Goal: Task Accomplishment & Management: Complete application form

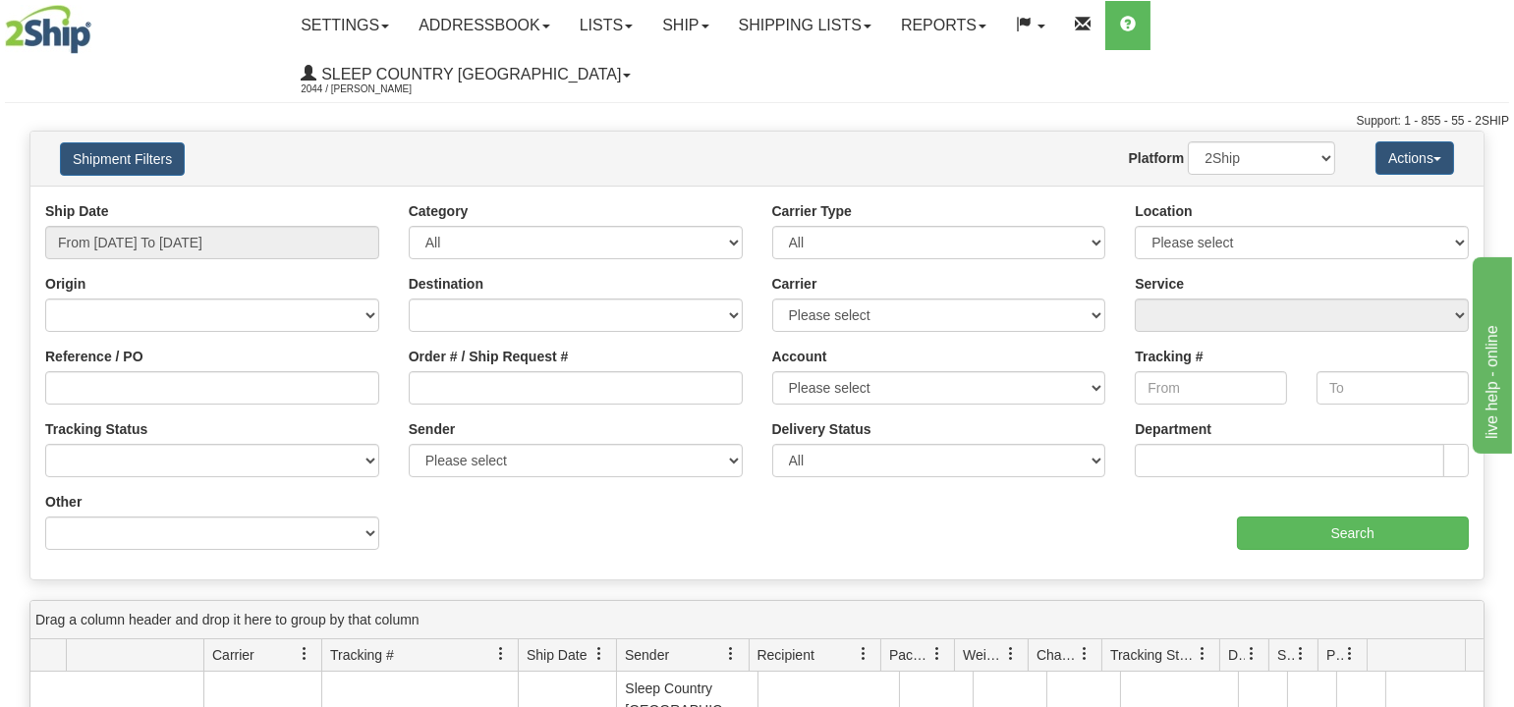
click at [462, 371] on input "Order # / Ship Request #" at bounding box center [576, 387] width 334 height 33
type input "1051106"
click at [531, 371] on input "1051106" at bounding box center [576, 387] width 334 height 33
click at [213, 226] on input "From [DATE] To [DATE]" at bounding box center [212, 242] width 334 height 33
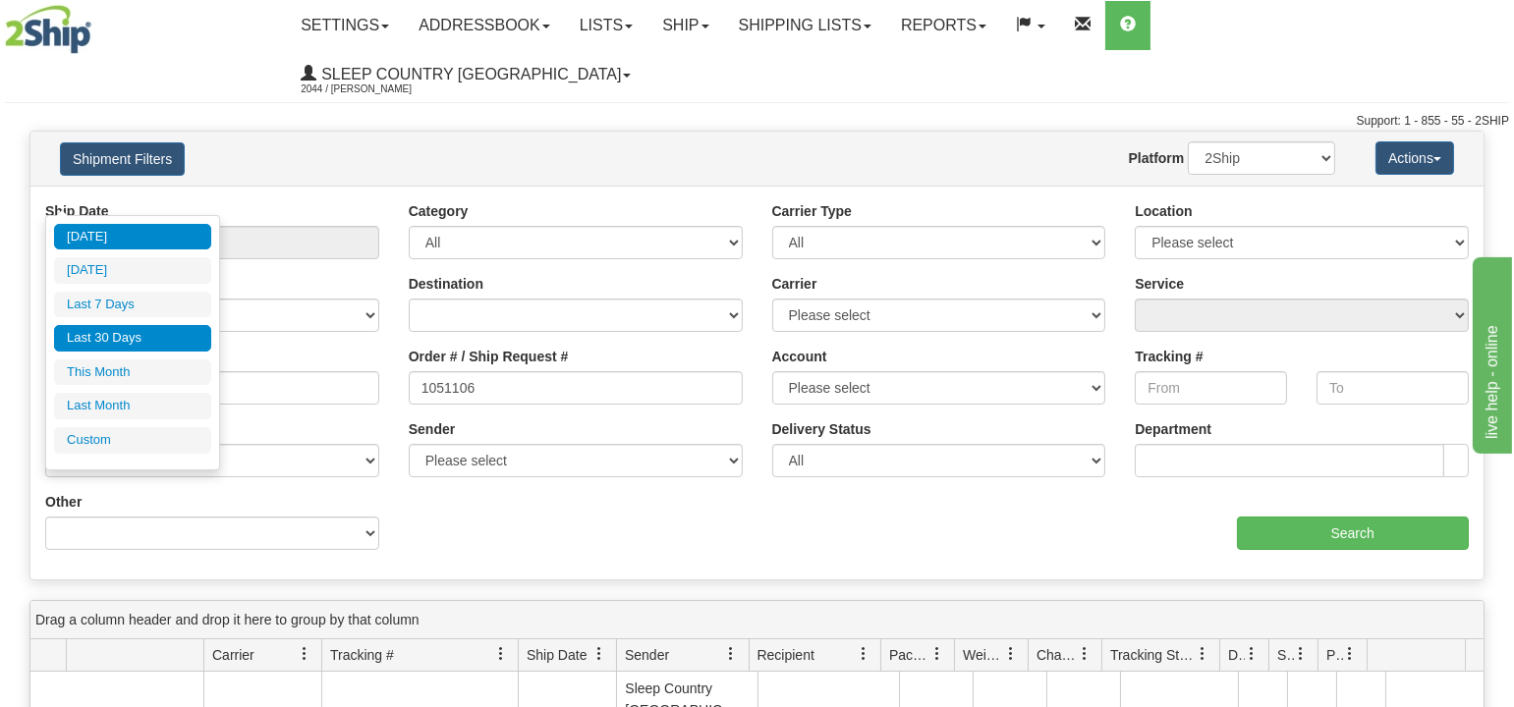
click at [95, 335] on li "Last 30 Days" at bounding box center [132, 338] width 157 height 27
type input "From [DATE] To [DATE]"
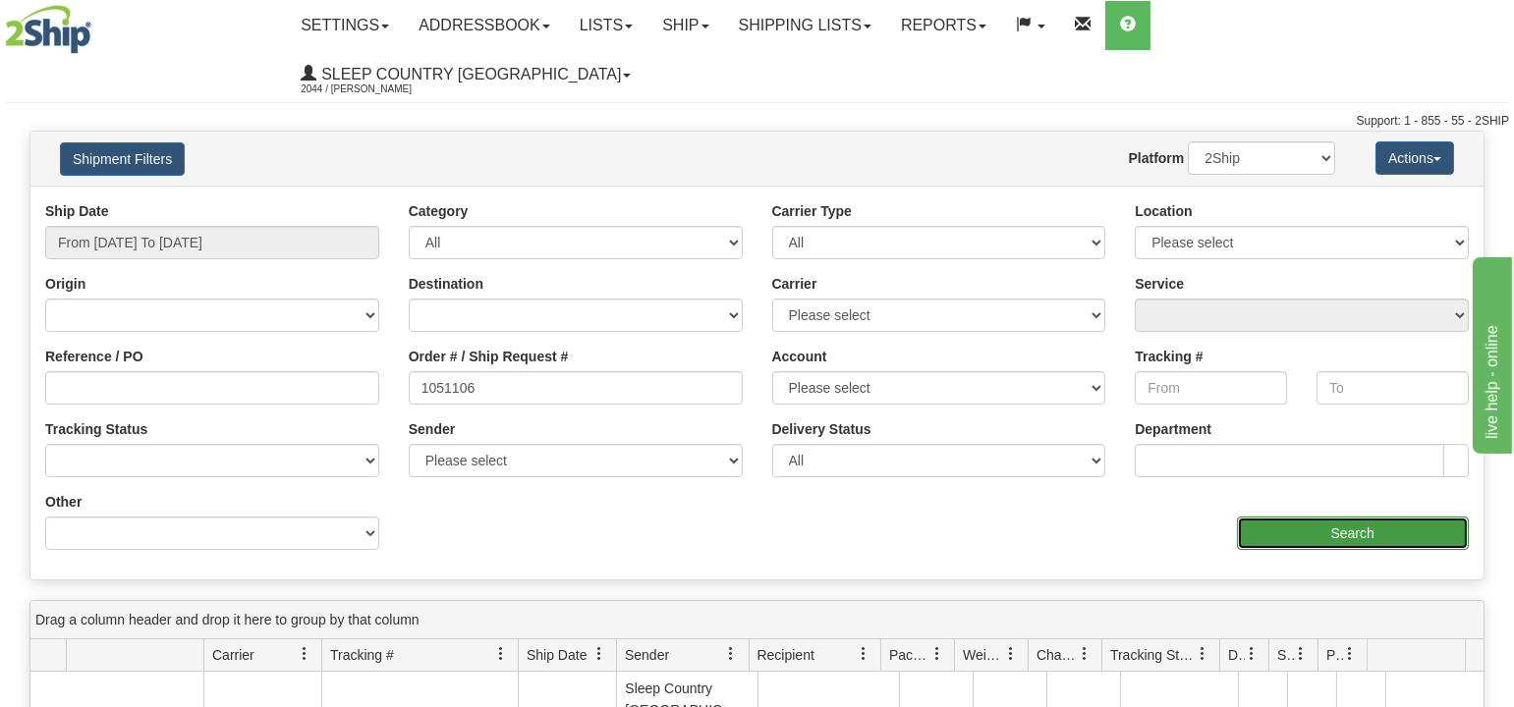
click at [1391, 517] on input "Search" at bounding box center [1353, 533] width 233 height 33
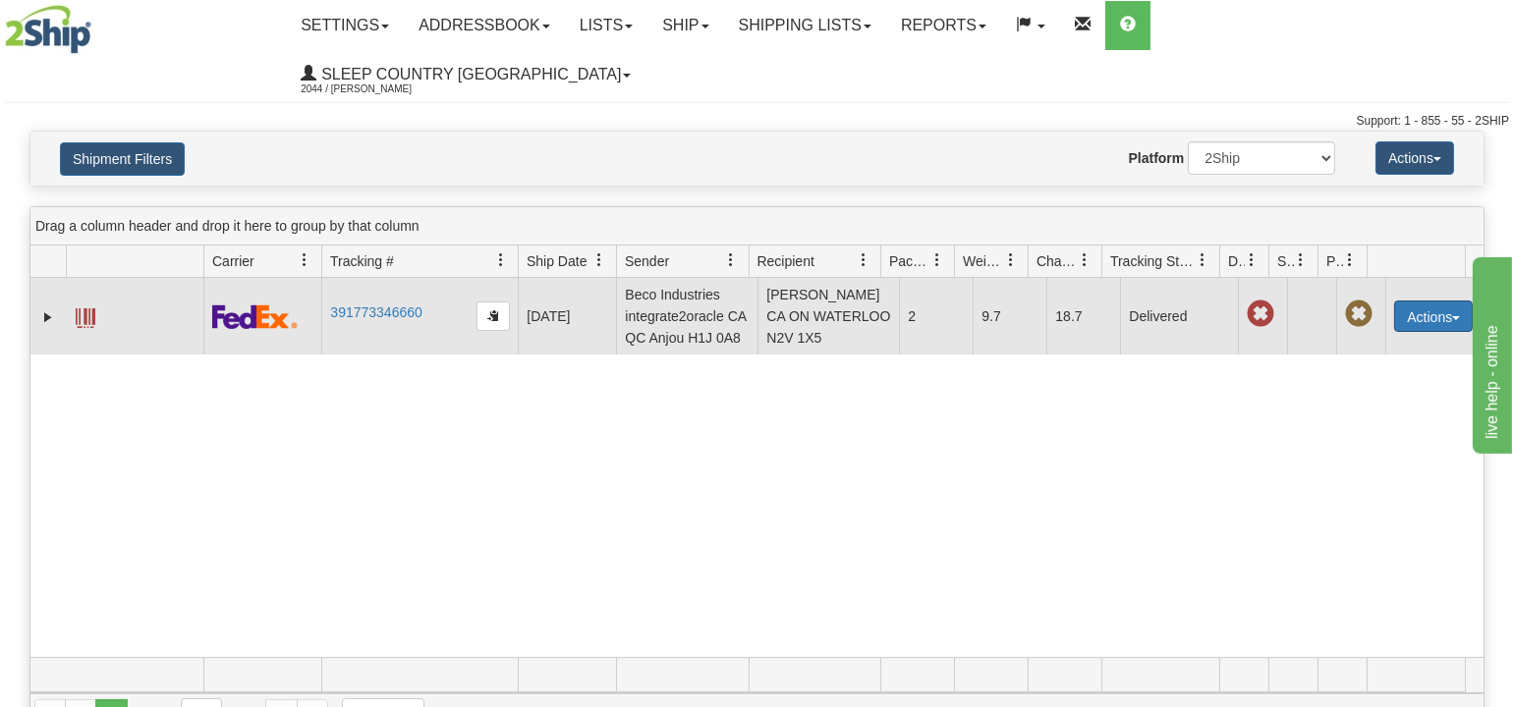
click at [1421, 301] on button "Actions" at bounding box center [1433, 316] width 79 height 31
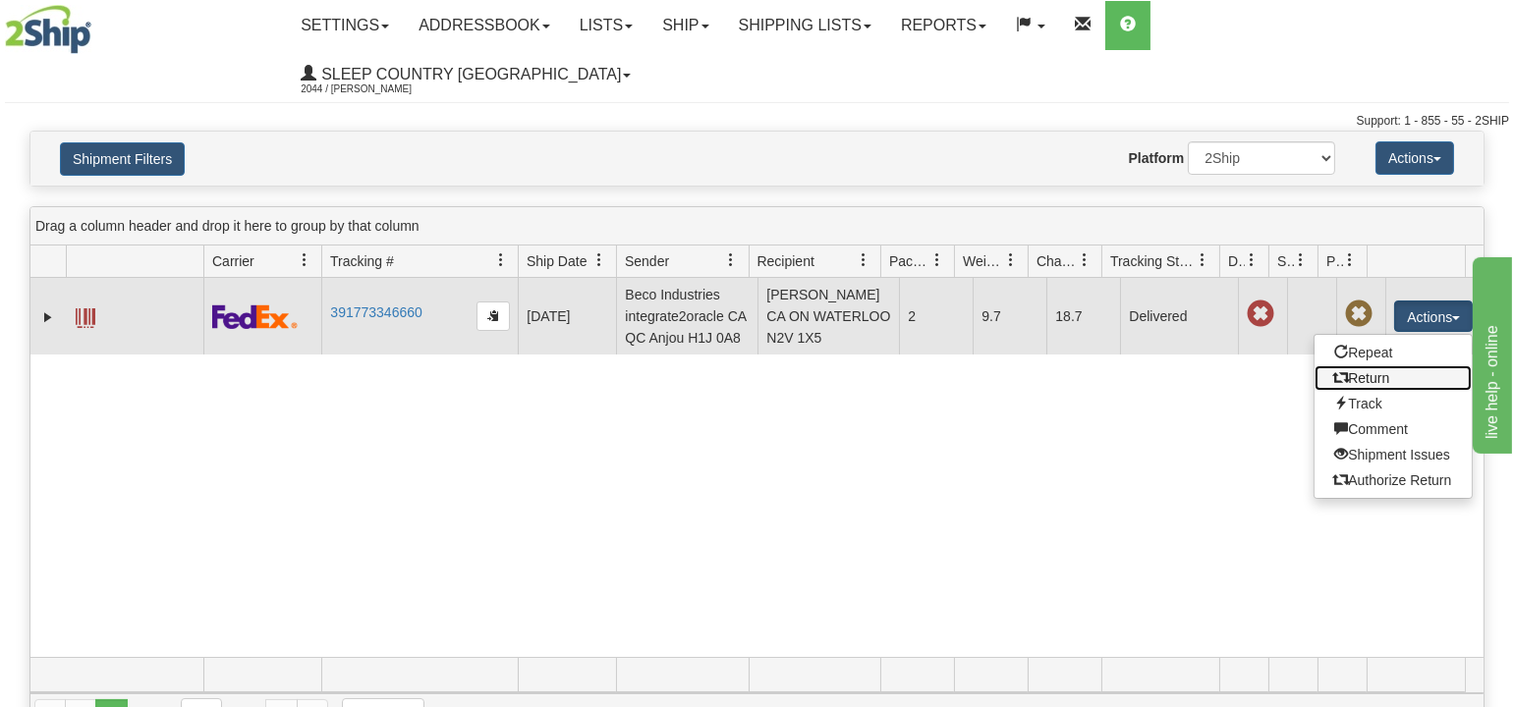
click at [1363, 365] on link "Return" at bounding box center [1392, 378] width 157 height 26
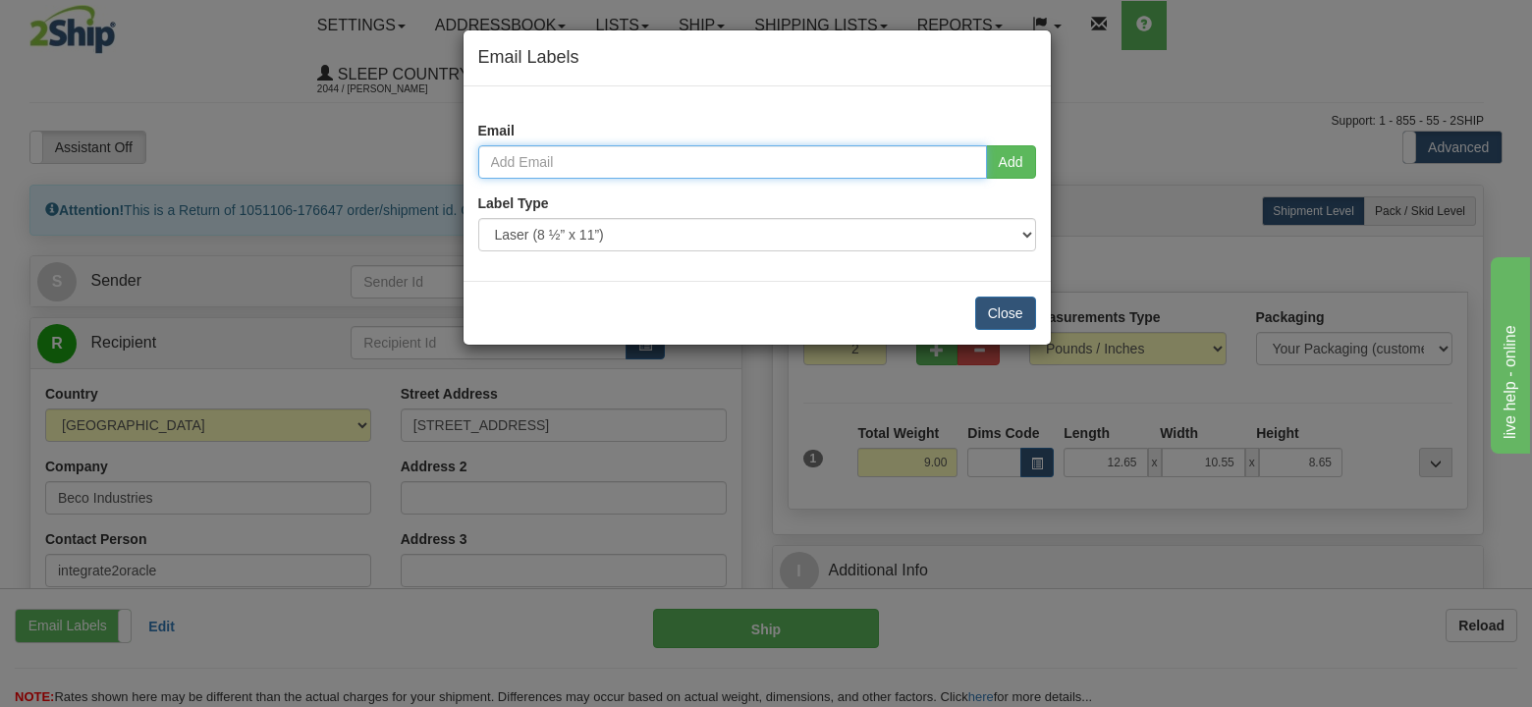
click at [546, 150] on input "email" at bounding box center [732, 161] width 509 height 33
paste input "dianeedwards@rogers.com"
type input "dianeedwards@rogers.com"
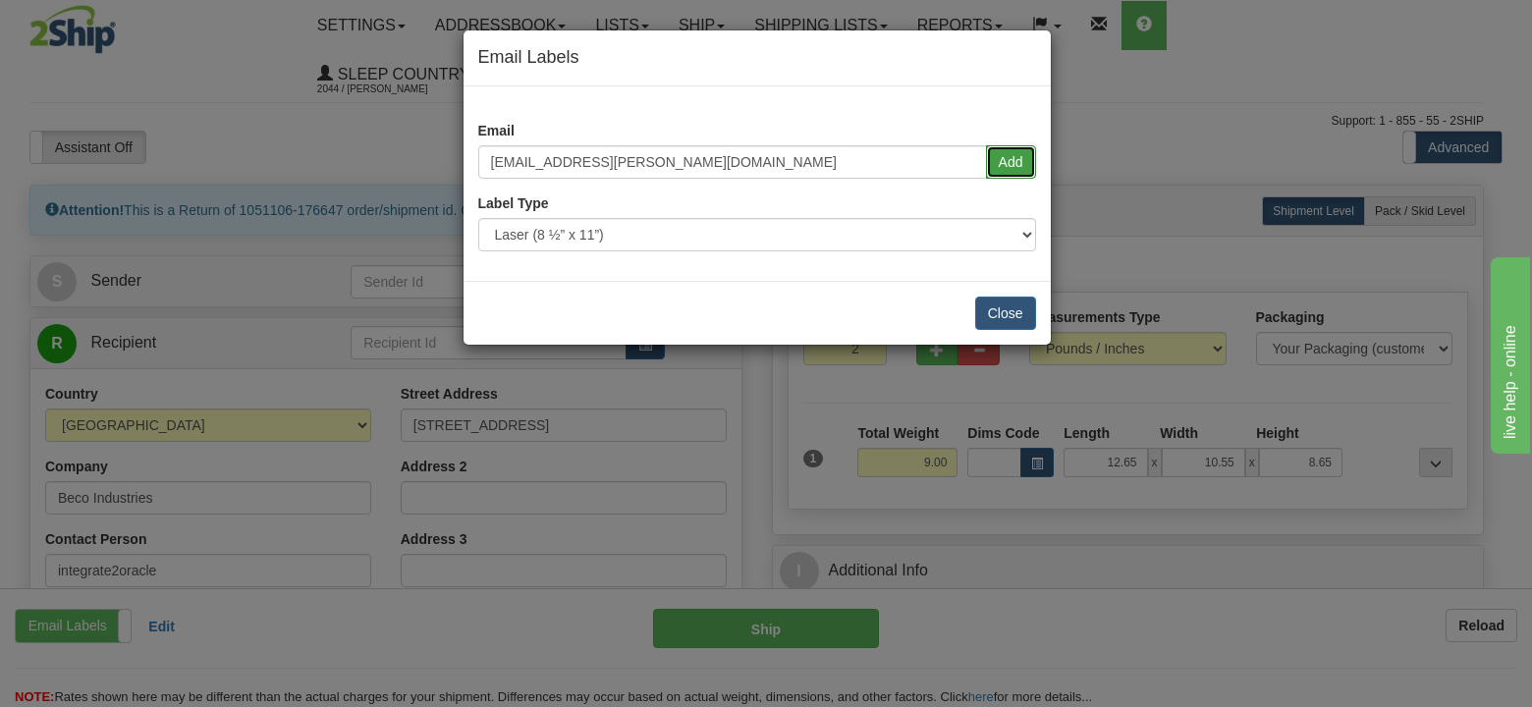
click at [1012, 160] on button "Add" at bounding box center [1011, 161] width 50 height 33
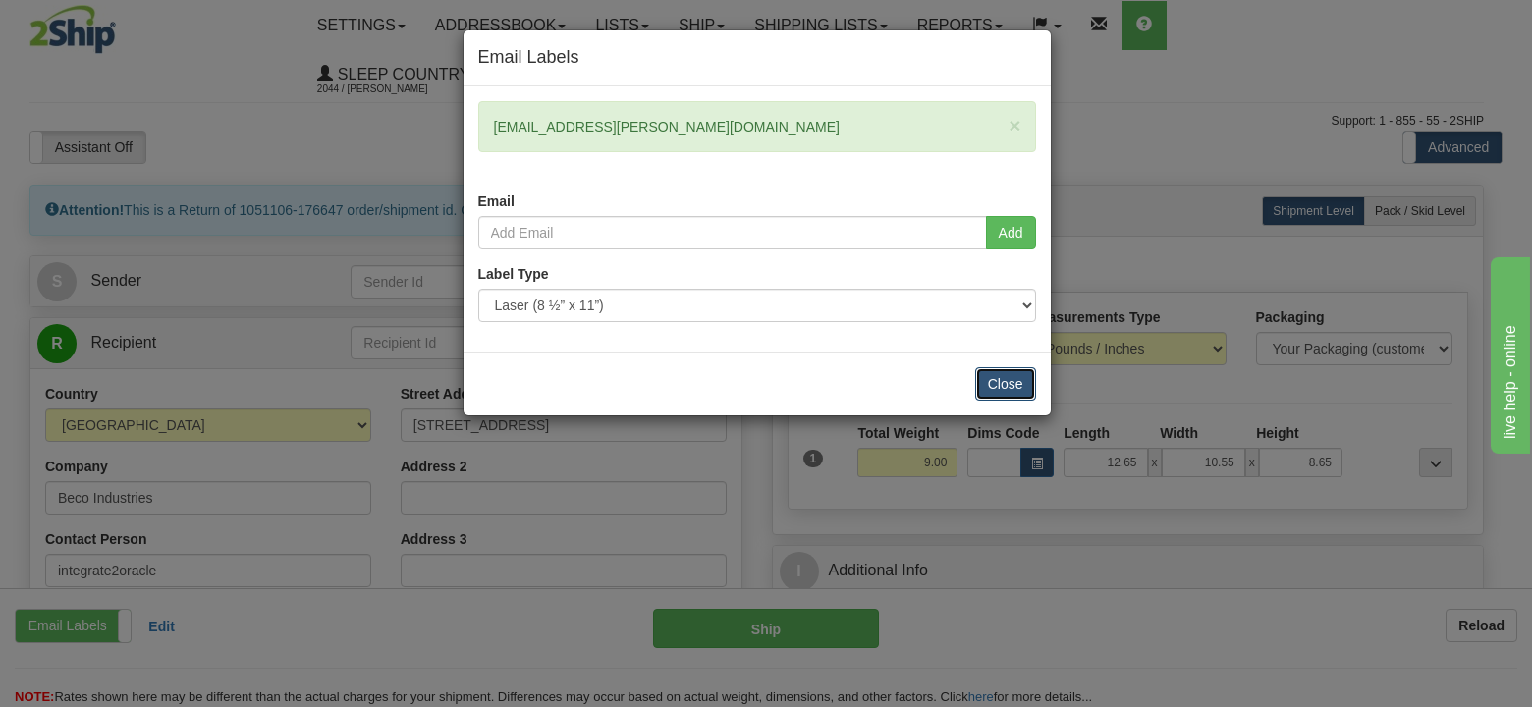
click at [997, 379] on button "Close" at bounding box center [1005, 383] width 61 height 33
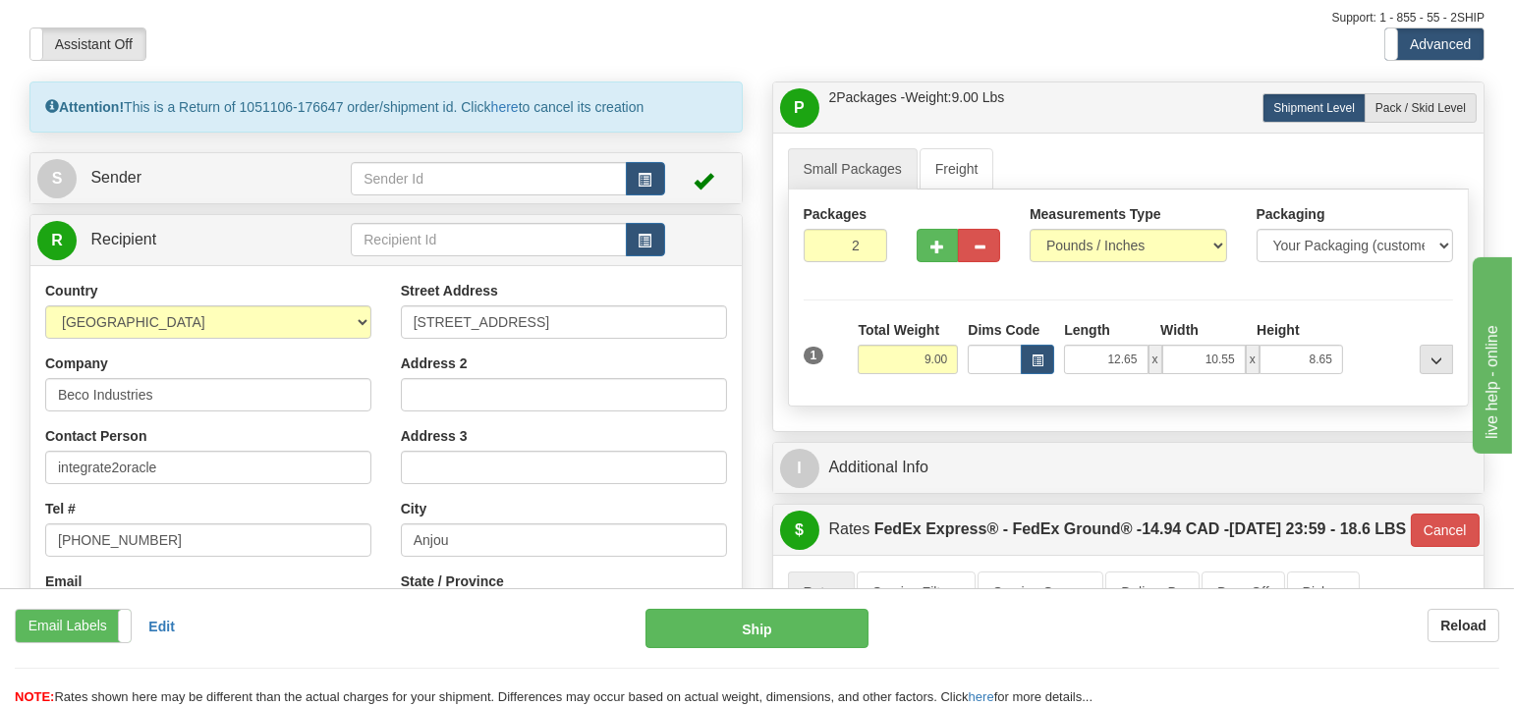
scroll to position [109, 0]
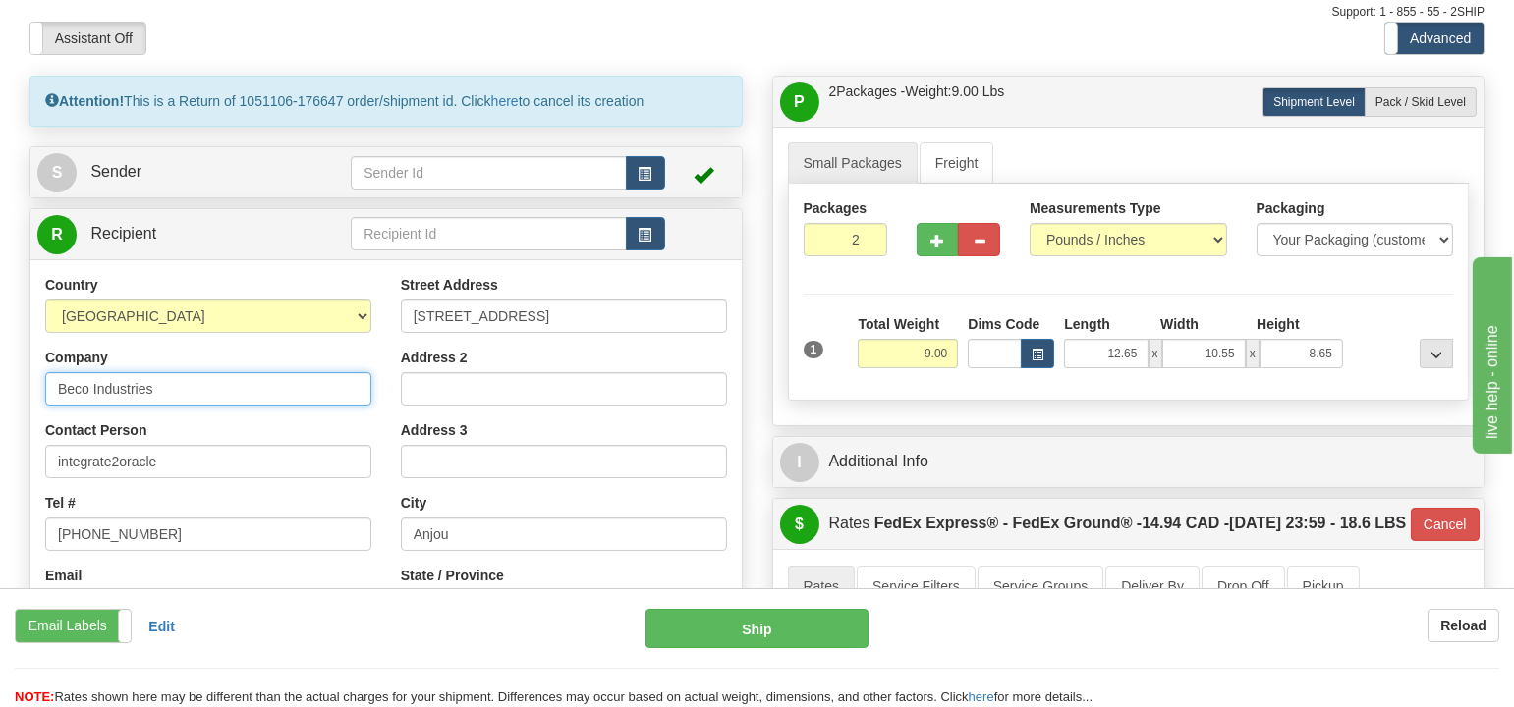
click at [226, 372] on input "Beco Industries" at bounding box center [208, 388] width 326 height 33
drag, startPoint x: 226, startPoint y: 344, endPoint x: 7, endPoint y: 337, distance: 219.1
click at [7, 337] on div "Toggle navigation Settings Shipping Preferences Fields Preferences New" at bounding box center [757, 718] width 1514 height 1654
type input "SLEEP COUNTRY"
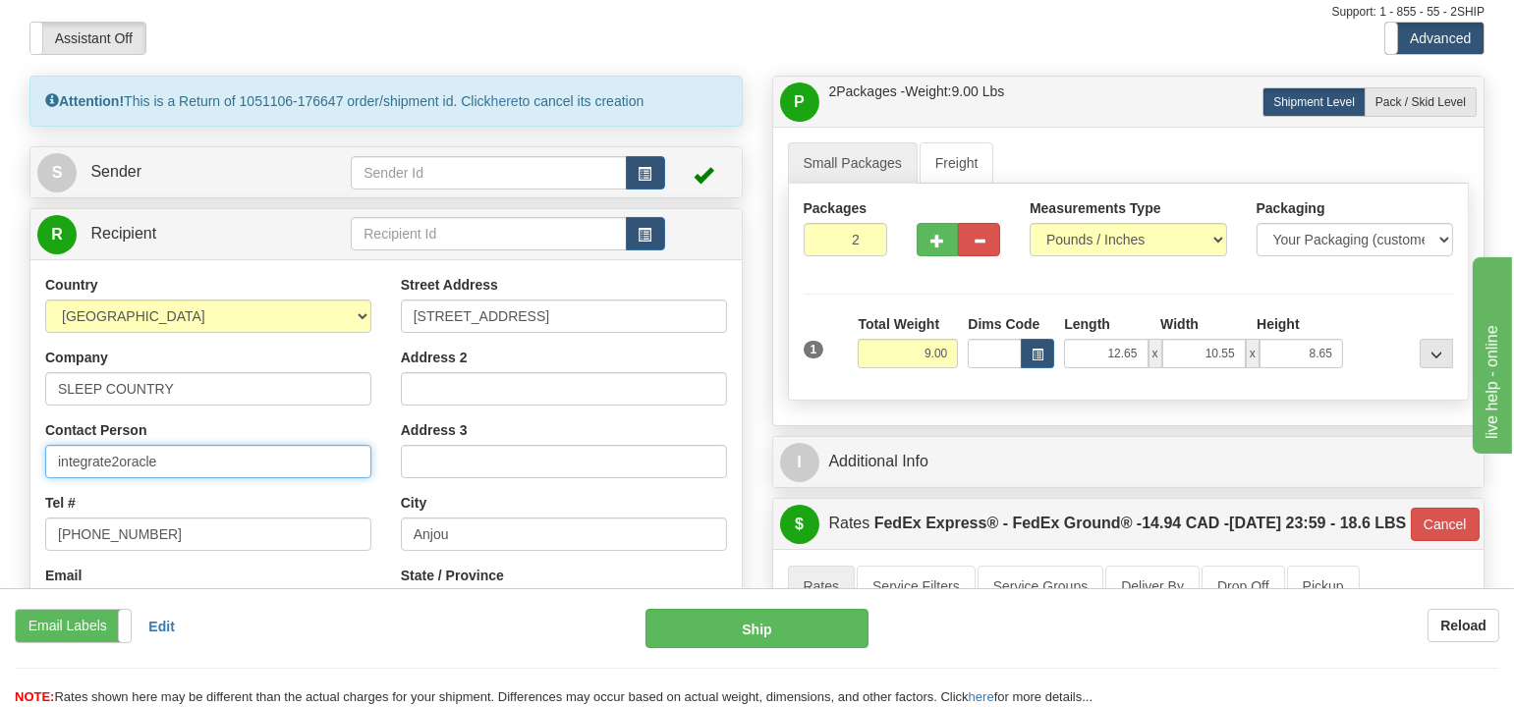
click at [188, 445] on input "integrate2oracle" at bounding box center [208, 461] width 326 height 33
drag, startPoint x: 203, startPoint y: 414, endPoint x: -25, endPoint y: 416, distance: 227.9
click at [0, 416] on html "Training Course Close Toggle navigation Settings Shipping Preferences New Sende…" at bounding box center [757, 244] width 1514 height 707
type input "SHIPPING DEPT"
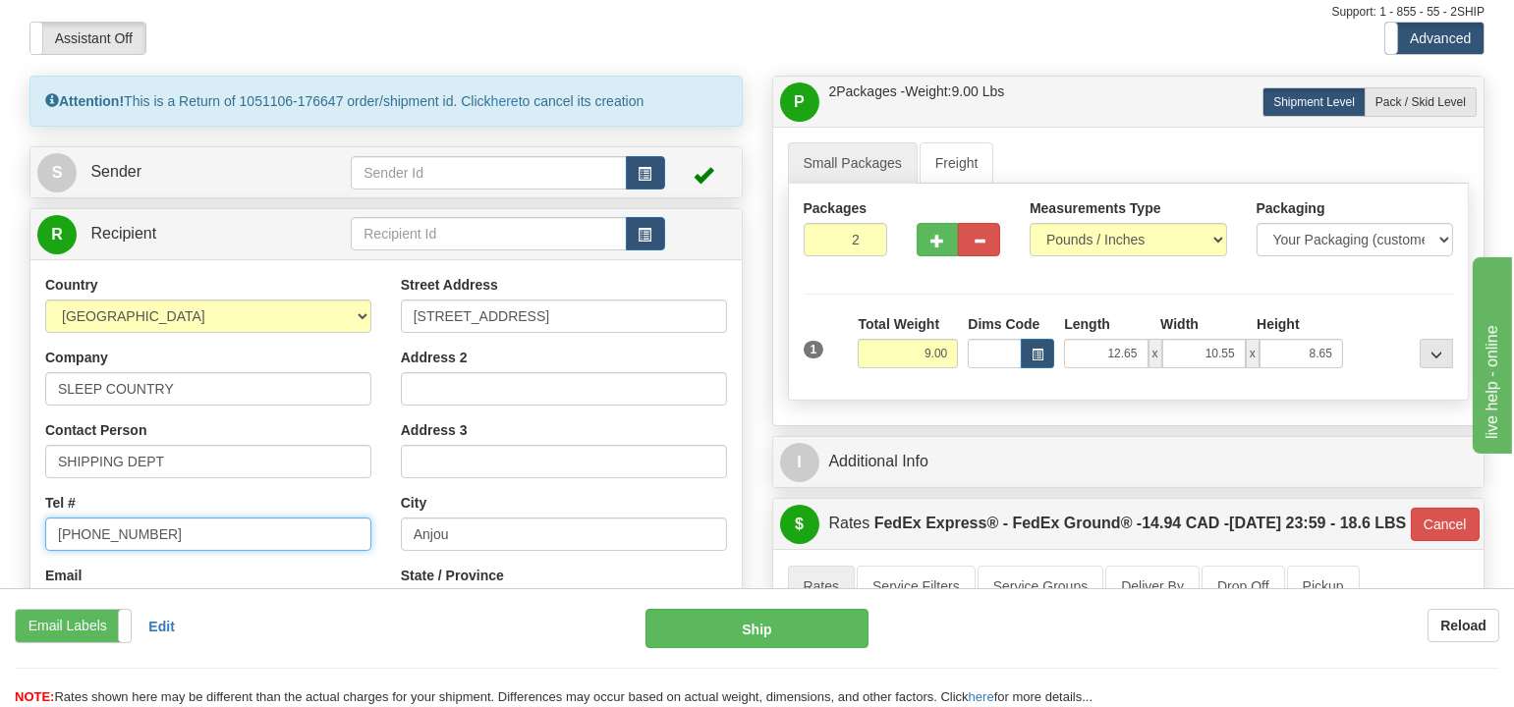
click at [244, 518] on input "514-353-9060 ext 335" at bounding box center [208, 534] width 326 height 33
drag, startPoint x: 253, startPoint y: 494, endPoint x: 199, endPoint y: 506, distance: 55.3
click at [0, 478] on html "Training Course Close Toggle navigation Settings Shipping Preferences New Sende…" at bounding box center [757, 244] width 1514 height 707
type input "18887533788"
click at [300, 590] on input "viktor.lukyanenko@sleepcountry.ca" at bounding box center [208, 606] width 326 height 33
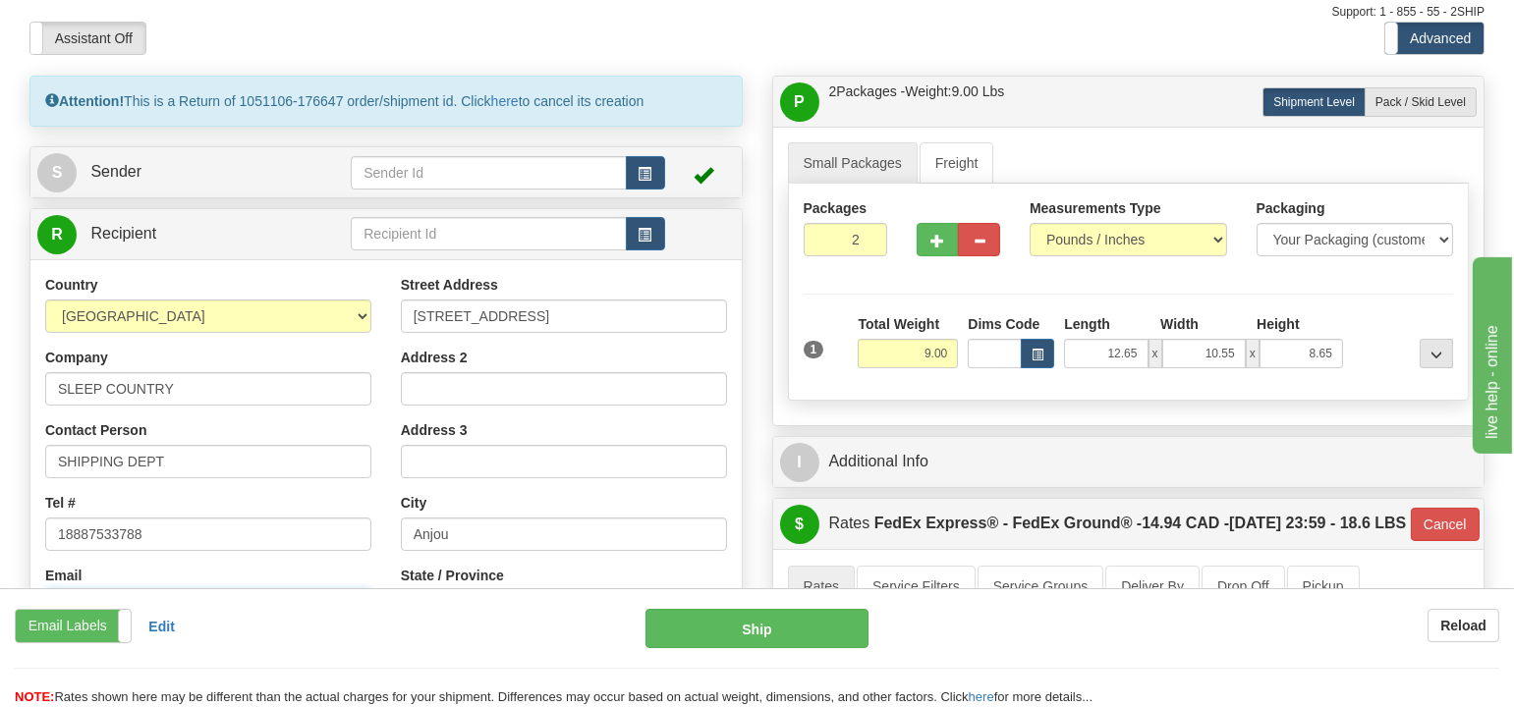
drag, startPoint x: 310, startPoint y: 565, endPoint x: -176, endPoint y: 545, distance: 486.6
click at [0, 545] on html "Training Course Close Toggle navigation Settings Shipping Preferences New Sende…" at bounding box center [757, 244] width 1514 height 707
paste input "dianeedwards@rogers.com"
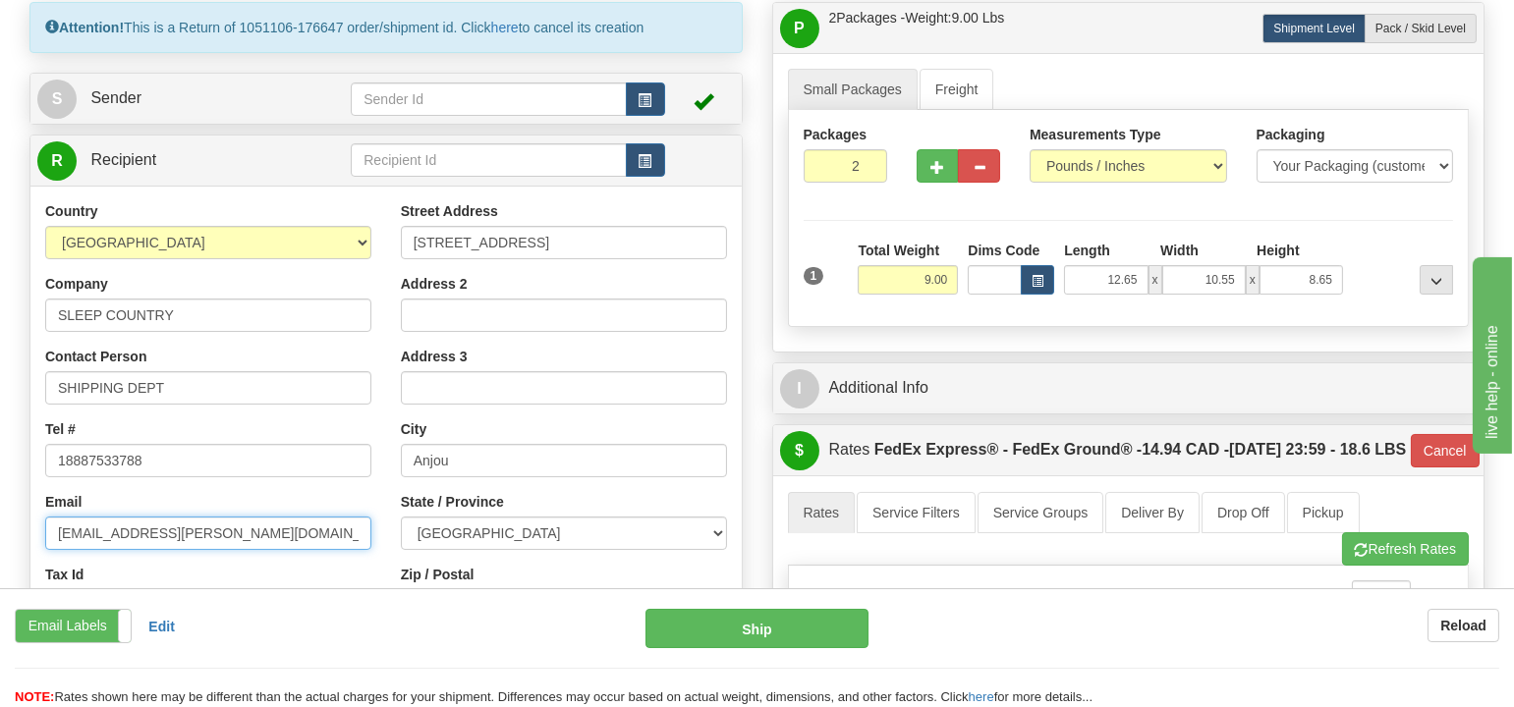
scroll to position [0, 0]
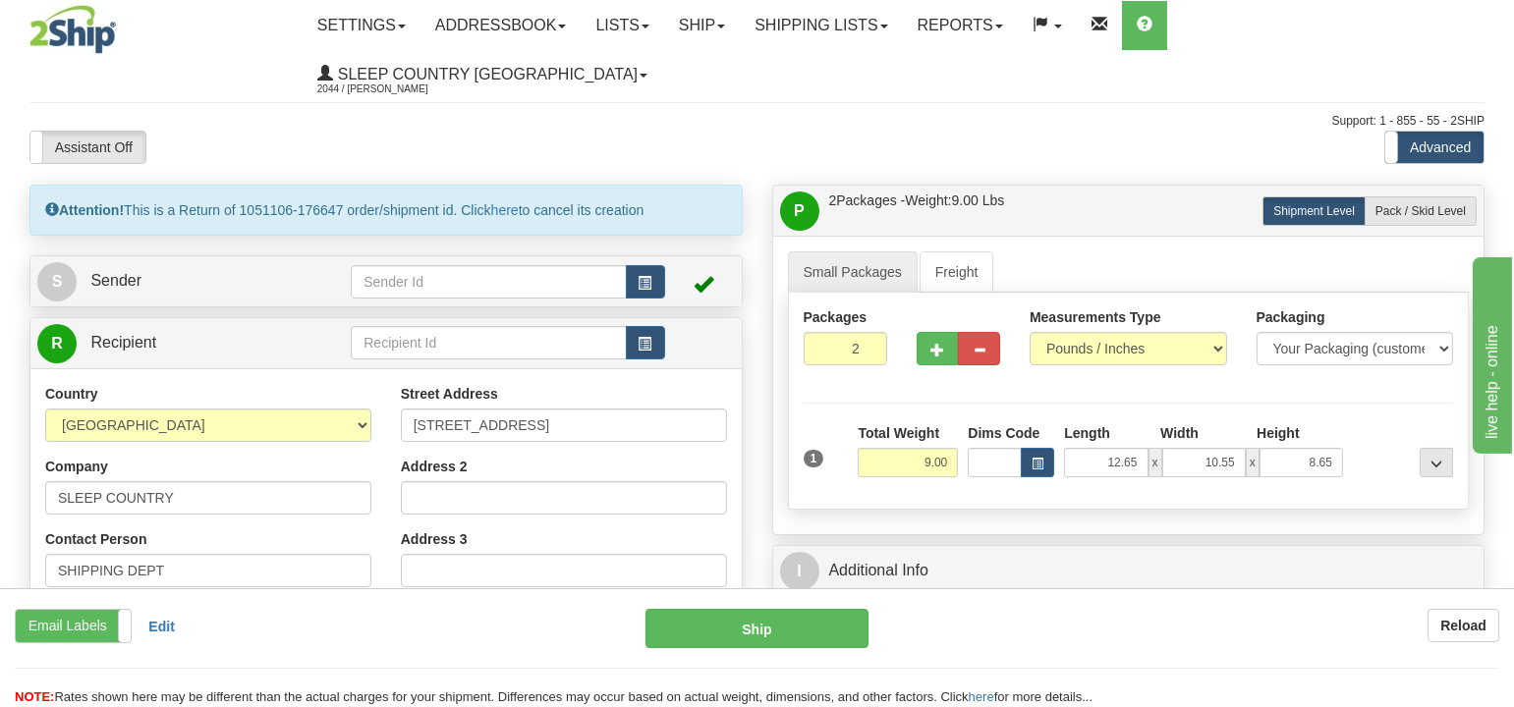
type input "dianeedwards@rogers.com"
click at [585, 409] on input "7720 Larrey street" at bounding box center [564, 425] width 326 height 33
click at [599, 409] on input "7720 Larrey street" at bounding box center [564, 425] width 326 height 33
drag, startPoint x: 599, startPoint y: 375, endPoint x: 248, endPoint y: 378, distance: 351.6
click at [248, 384] on div "Country AFGHANISTAN ALAND ISLANDS ALBANIA ALGERIA AMERICAN SAMOA ANDORRA ANGOLA…" at bounding box center [385, 648] width 711 height 528
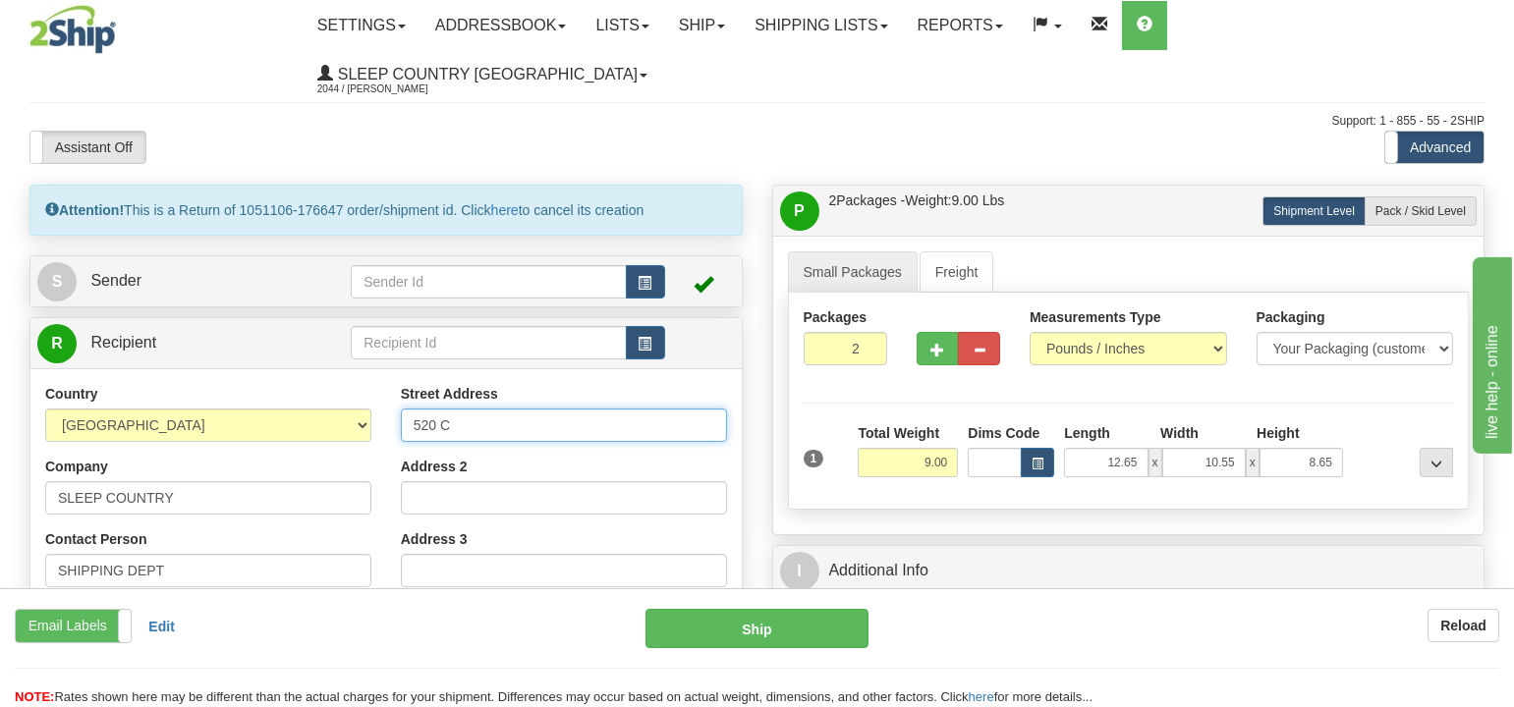
type input "520 COLLEGE ST EAST"
click at [350, 654] on div "Email Labels Email Labels Edit Reload Ship Reload NOTE:" at bounding box center [757, 658] width 1514 height 98
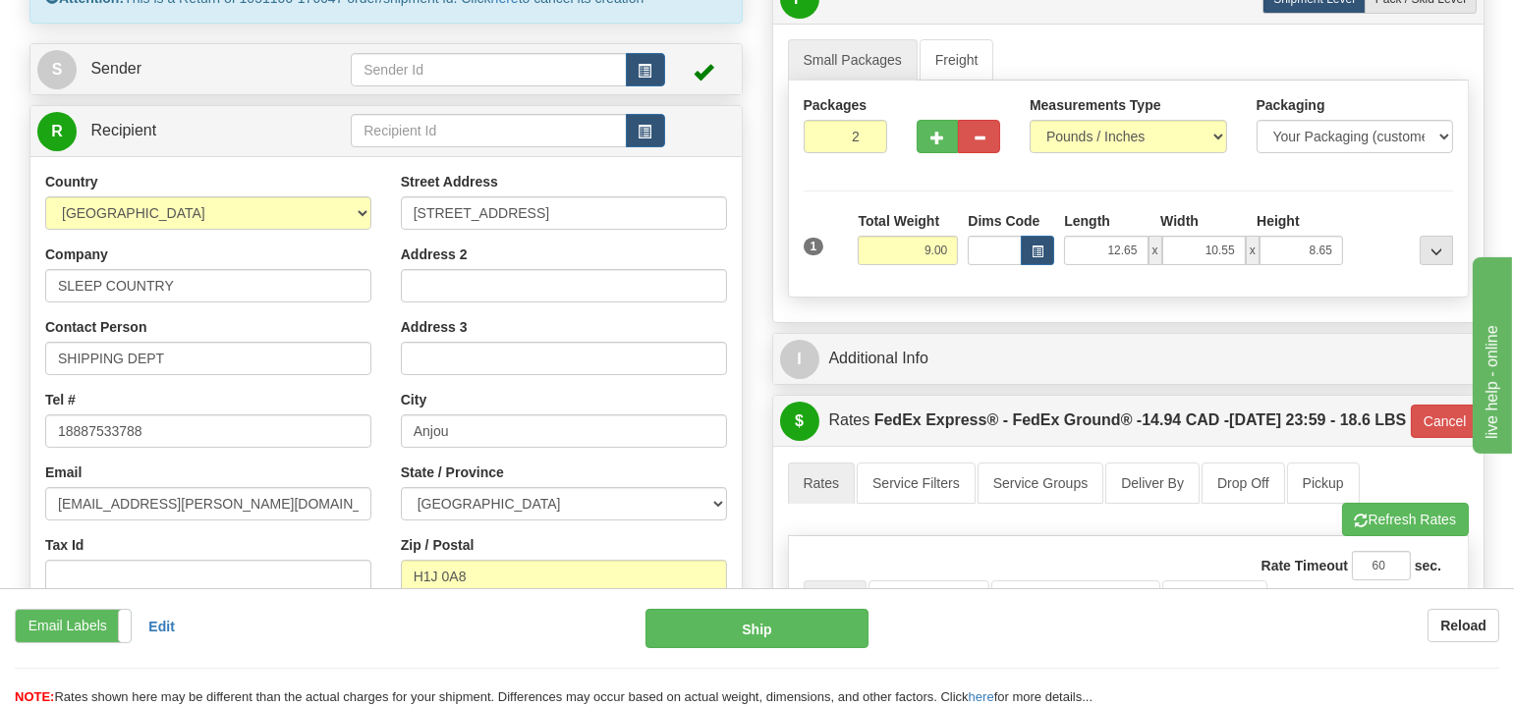
scroll to position [218, 0]
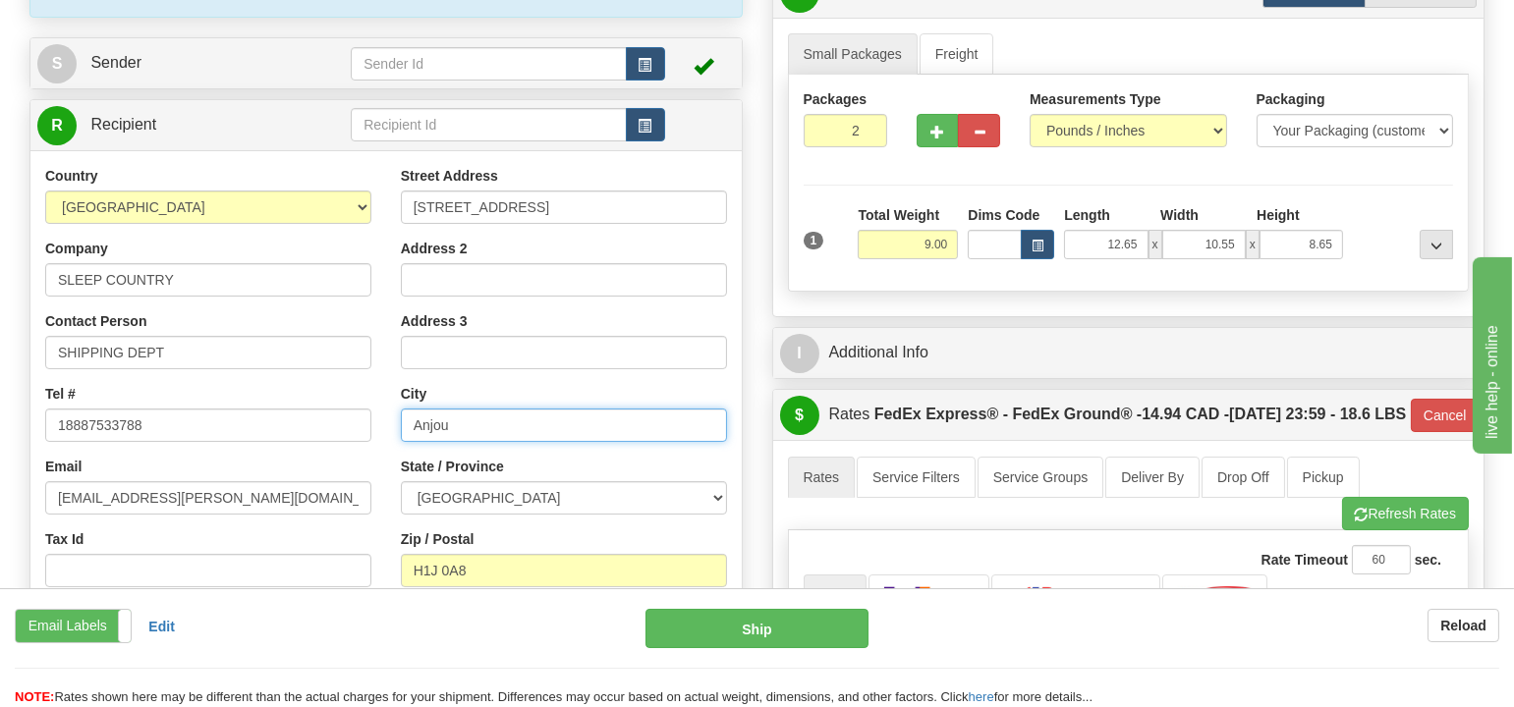
click at [508, 409] on input "Anjou" at bounding box center [564, 425] width 326 height 33
drag, startPoint x: 508, startPoint y: 377, endPoint x: 218, endPoint y: 378, distance: 289.7
click at [218, 378] on div "Country AFGHANISTAN ALAND ISLANDS ALBANIA ALGERIA AMERICAN SAMOA ANDORRA ANGOLA…" at bounding box center [385, 430] width 711 height 528
type input "BELLEVILLE"
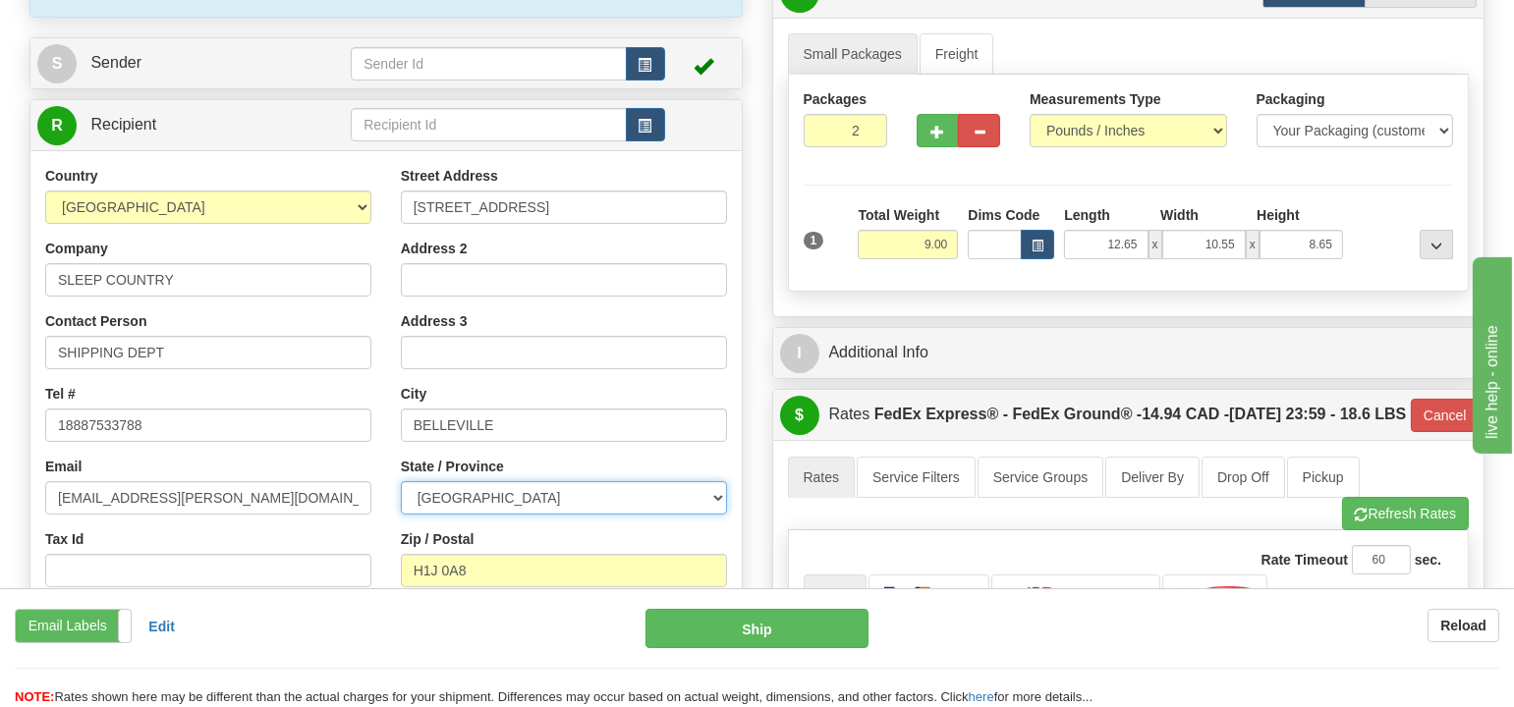
select select "ON"
click at [394, 663] on div "Email Labels Email Labels Edit Reload Ship Reload NOTE:" at bounding box center [757, 658] width 1514 height 98
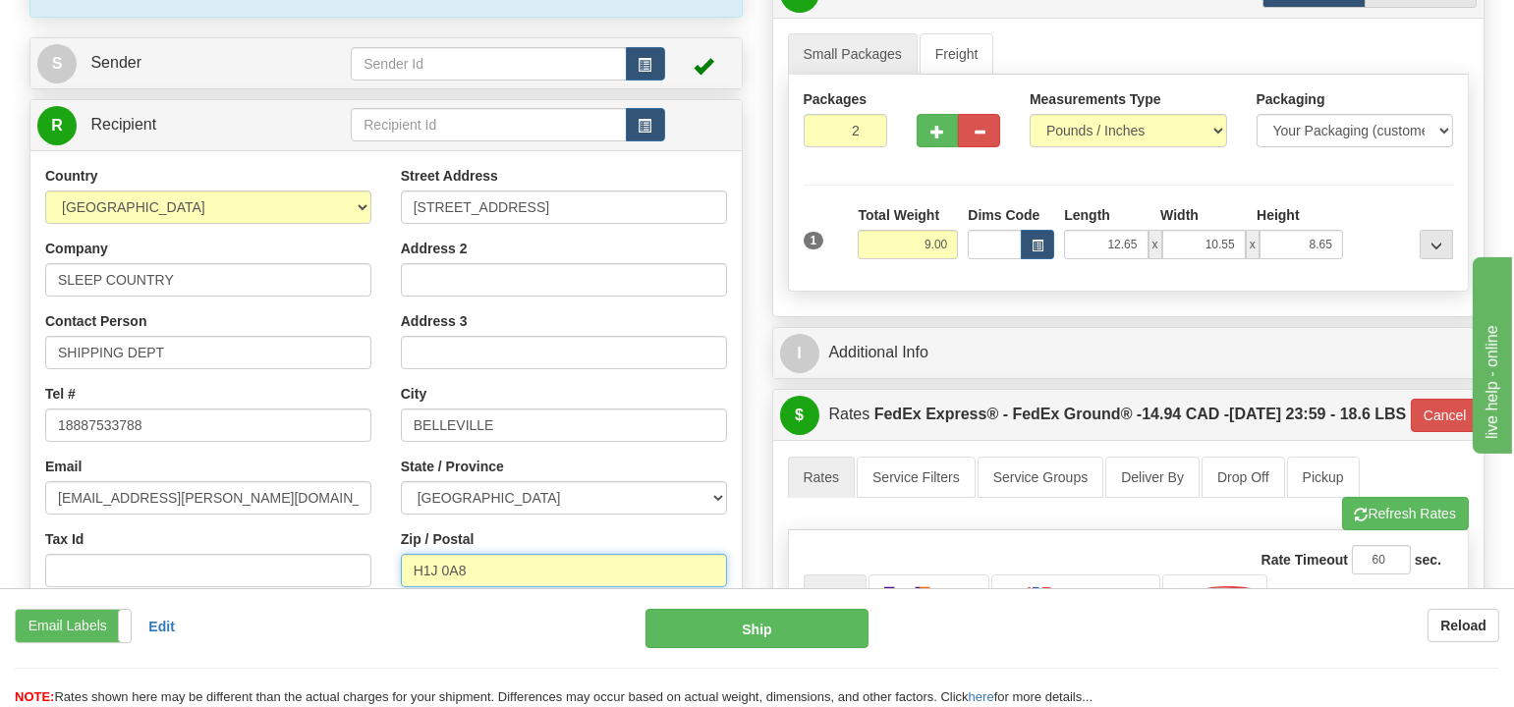
drag, startPoint x: 507, startPoint y: 523, endPoint x: 351, endPoint y: 533, distance: 156.5
click at [351, 533] on div "Country AFGHANISTAN ALAND ISLANDS ALBANIA ALGERIA AMERICAN SAMOA ANDORRA ANGOLA…" at bounding box center [385, 430] width 711 height 528
paste input "K8N 4Z6"
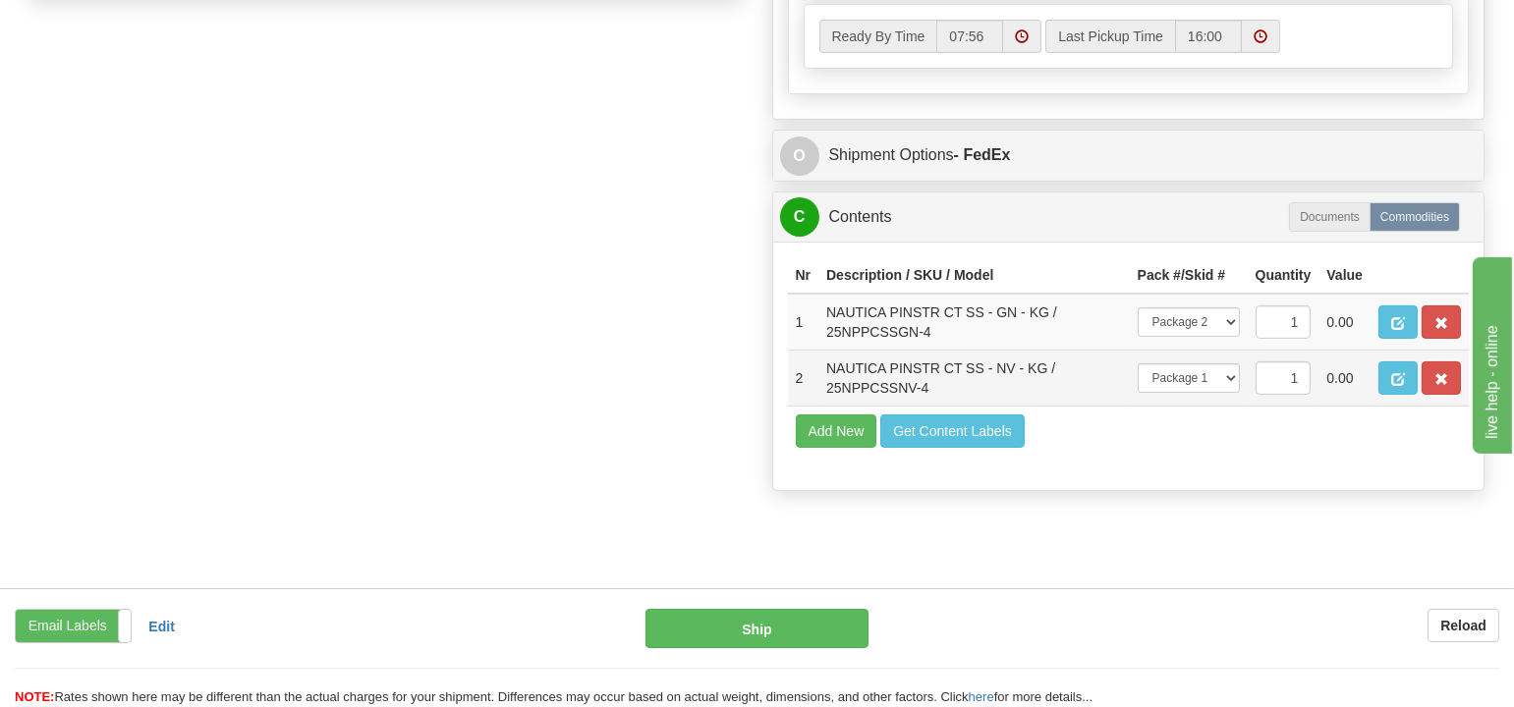
scroll to position [1091, 0]
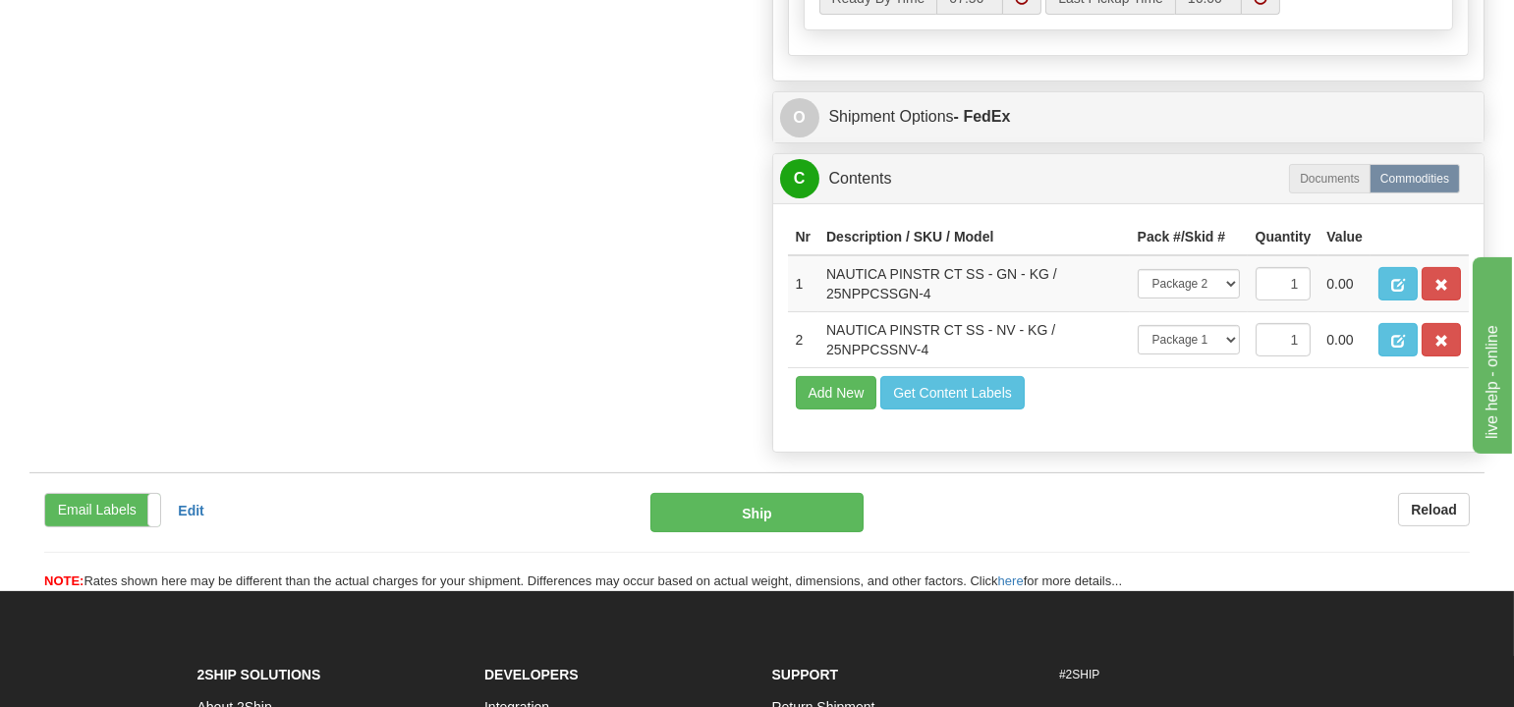
type input "K8N 4Z6"
type input "92"
click at [1439, 292] on span "button" at bounding box center [1441, 285] width 14 height 13
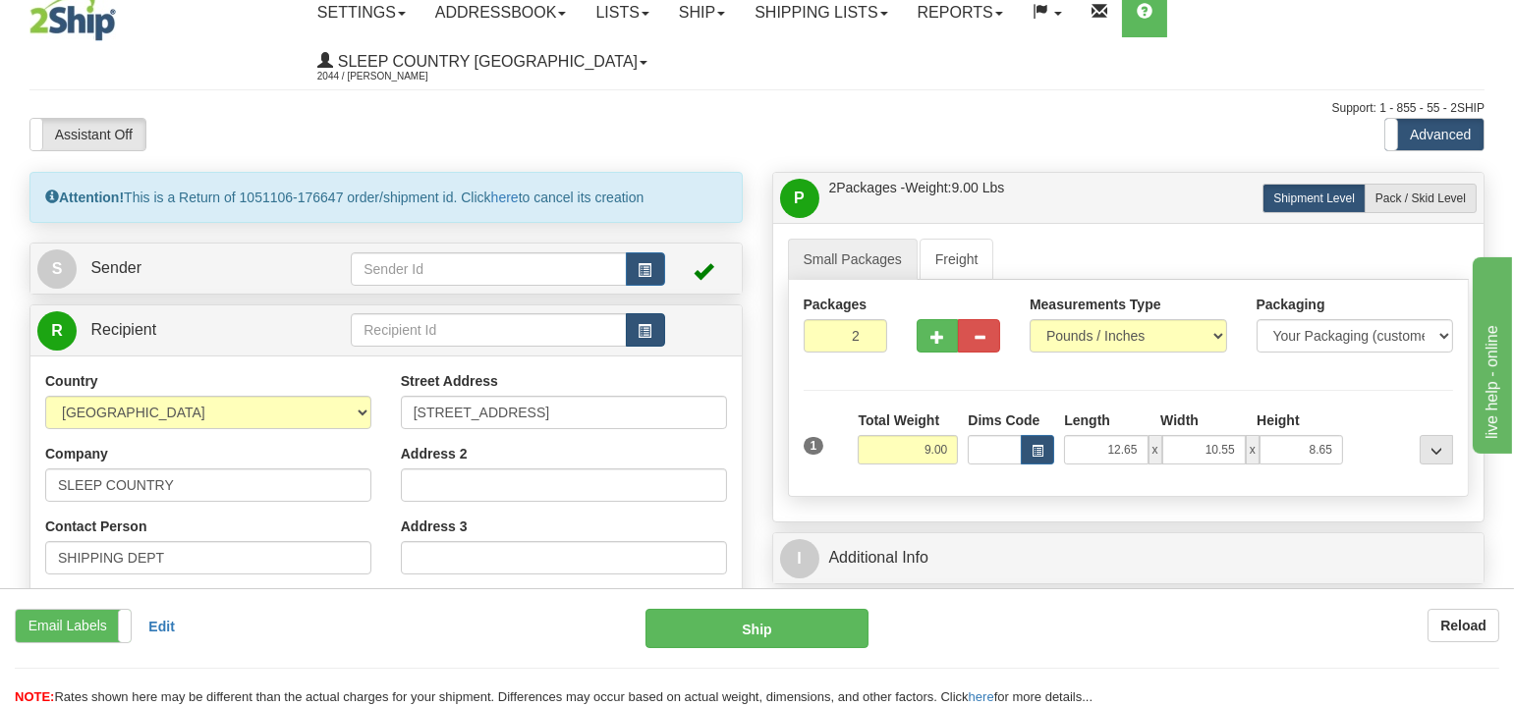
scroll to position [0, 0]
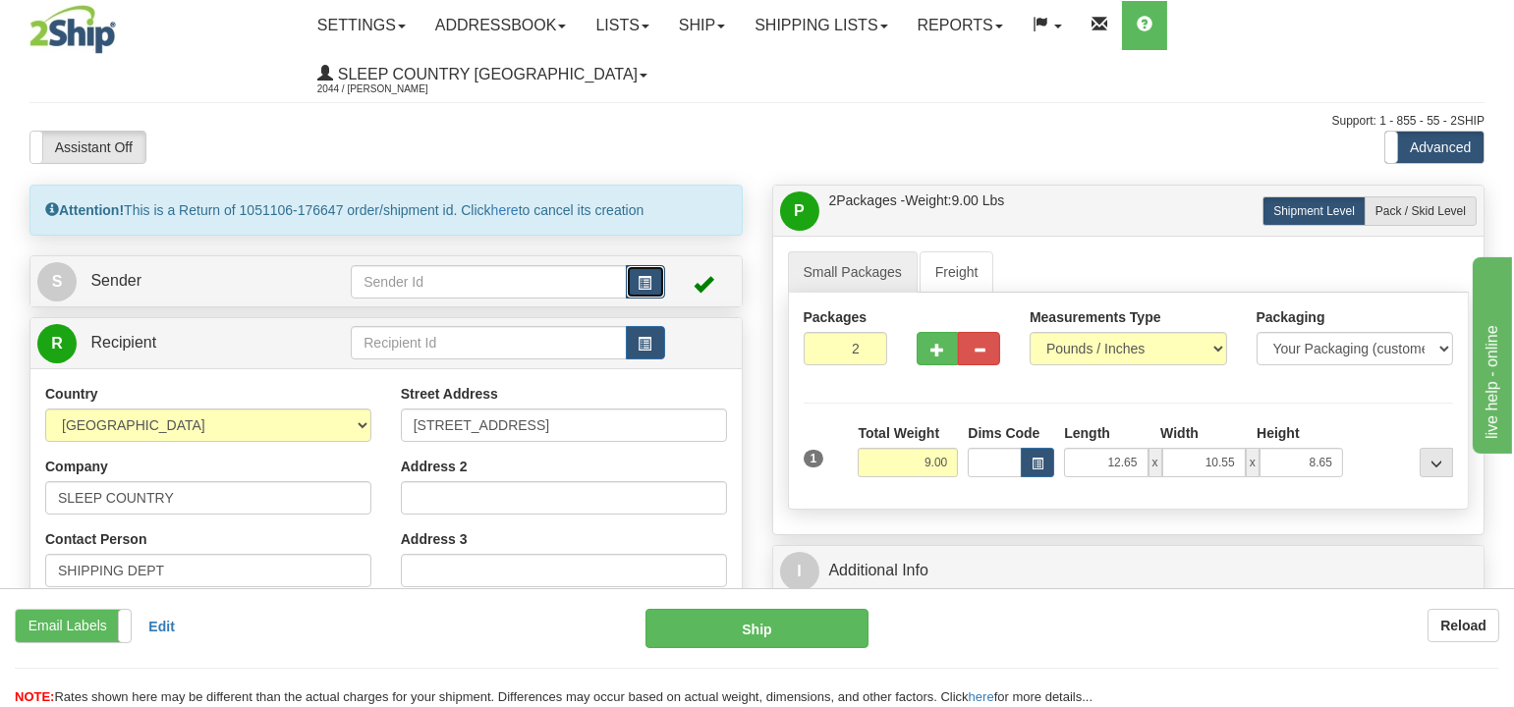
click at [650, 277] on span "button" at bounding box center [645, 283] width 14 height 13
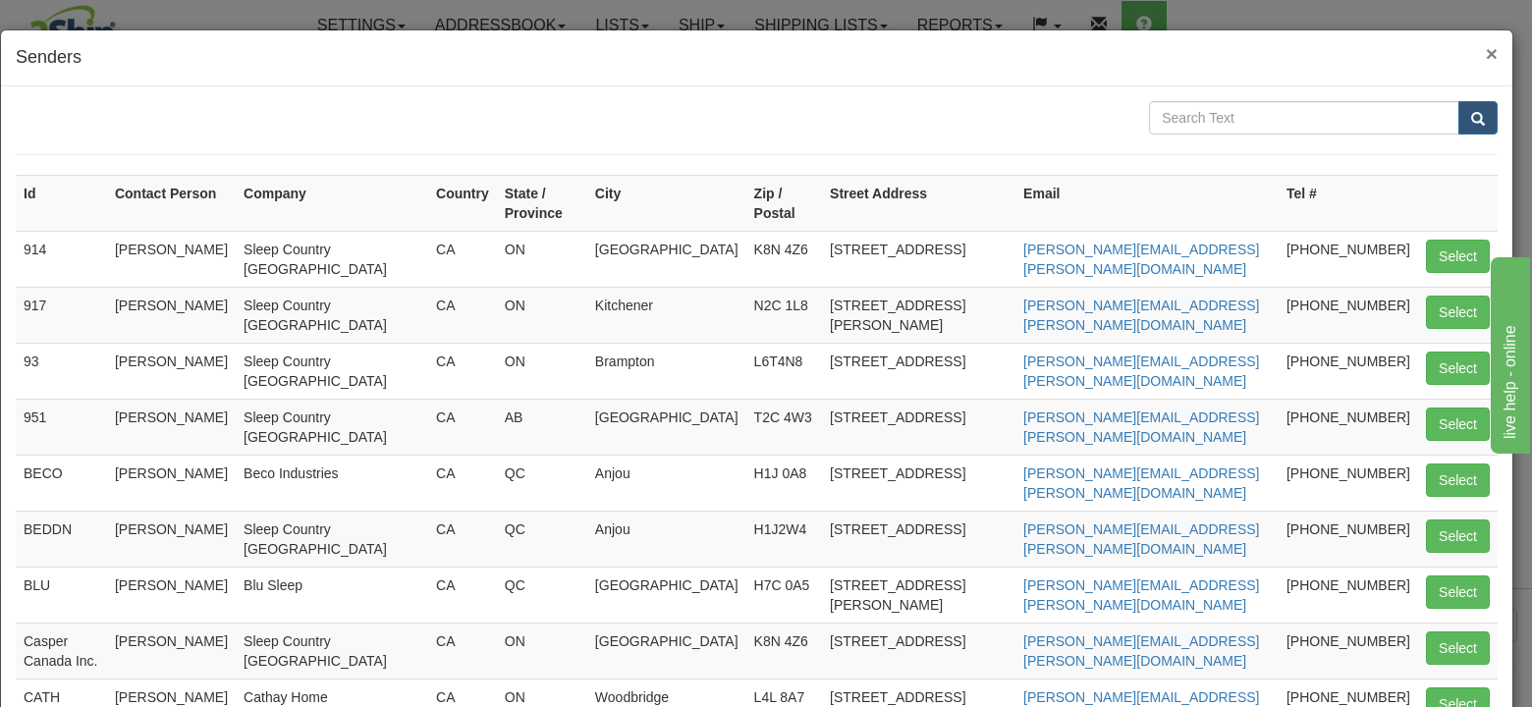
click at [1486, 45] on span "×" at bounding box center [1492, 53] width 12 height 23
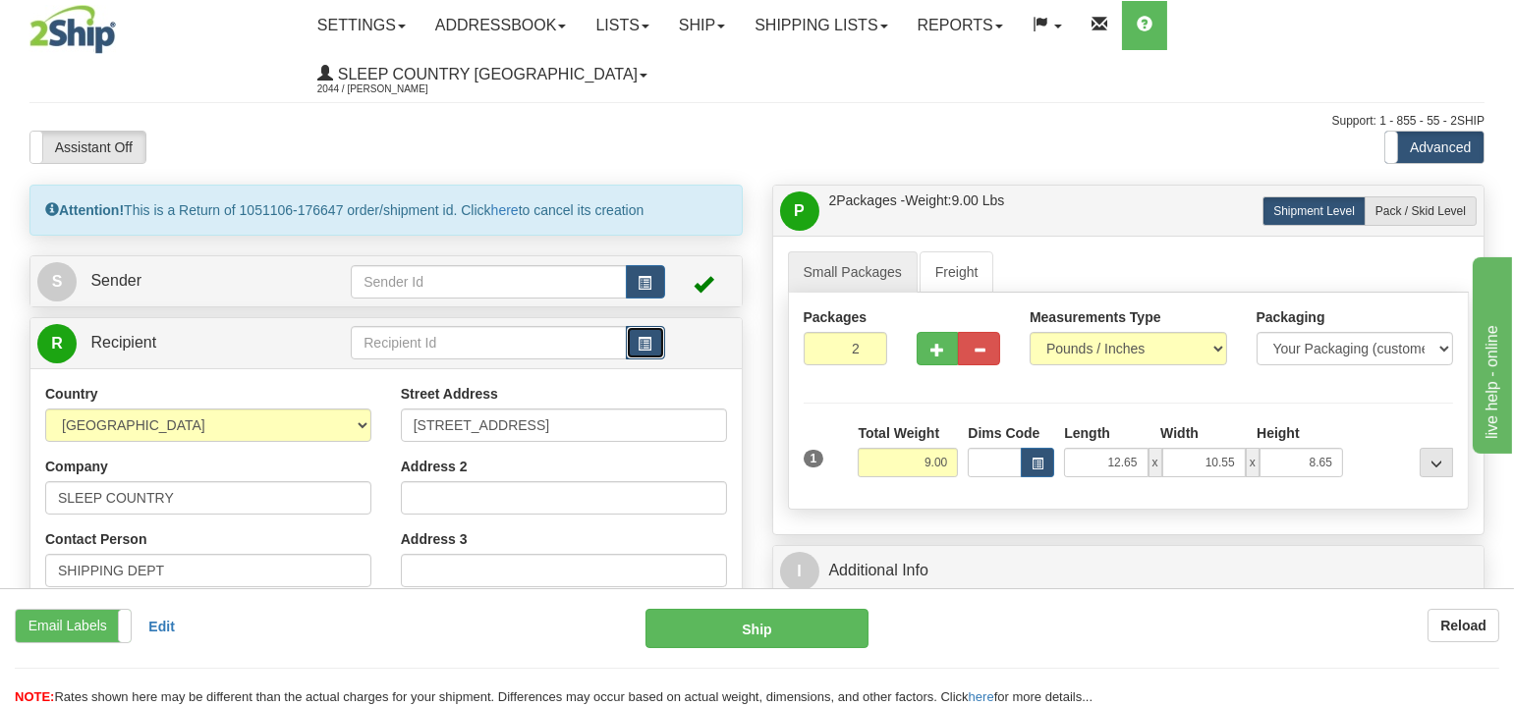
click at [644, 338] on span "button" at bounding box center [645, 344] width 14 height 13
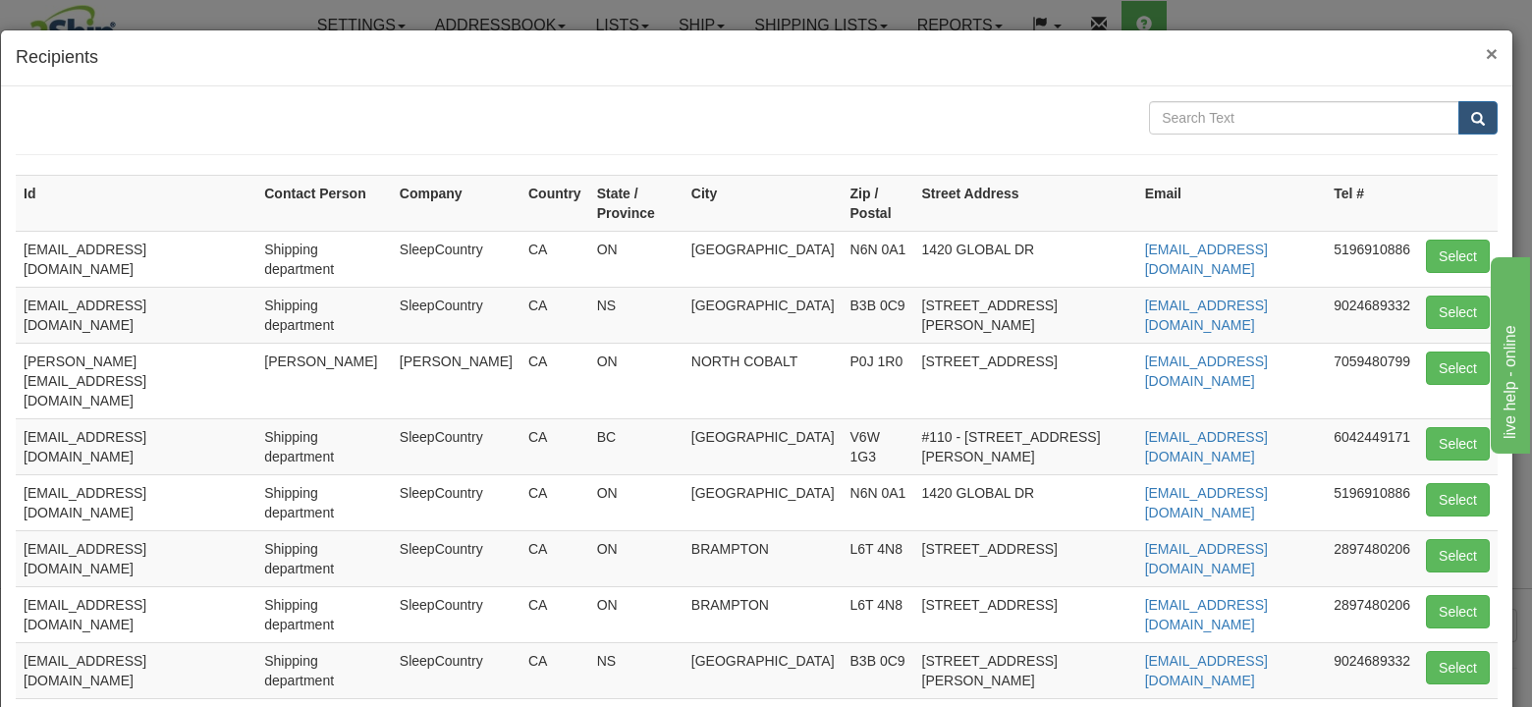
click at [1486, 46] on span "×" at bounding box center [1492, 53] width 12 height 23
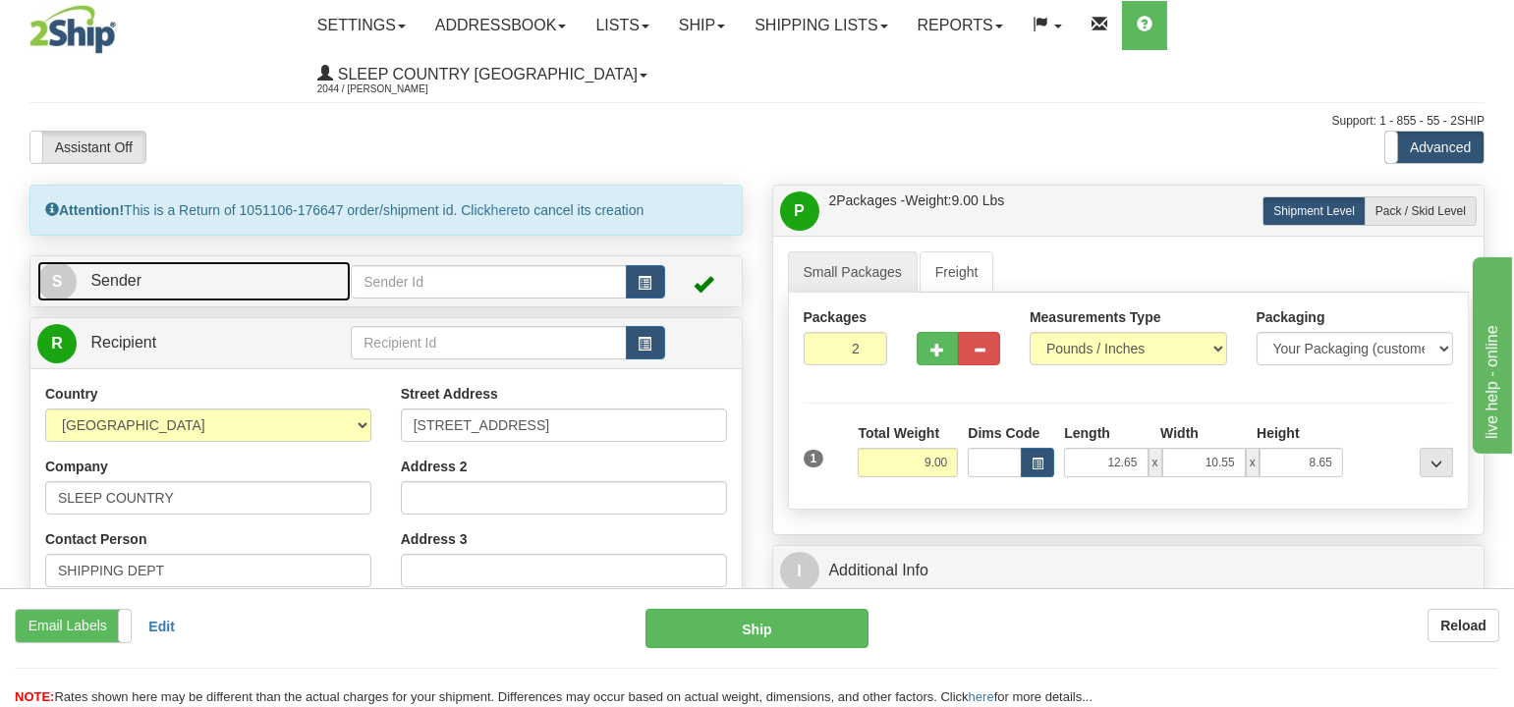
click at [173, 261] on link "S Sender" at bounding box center [193, 281] width 313 height 40
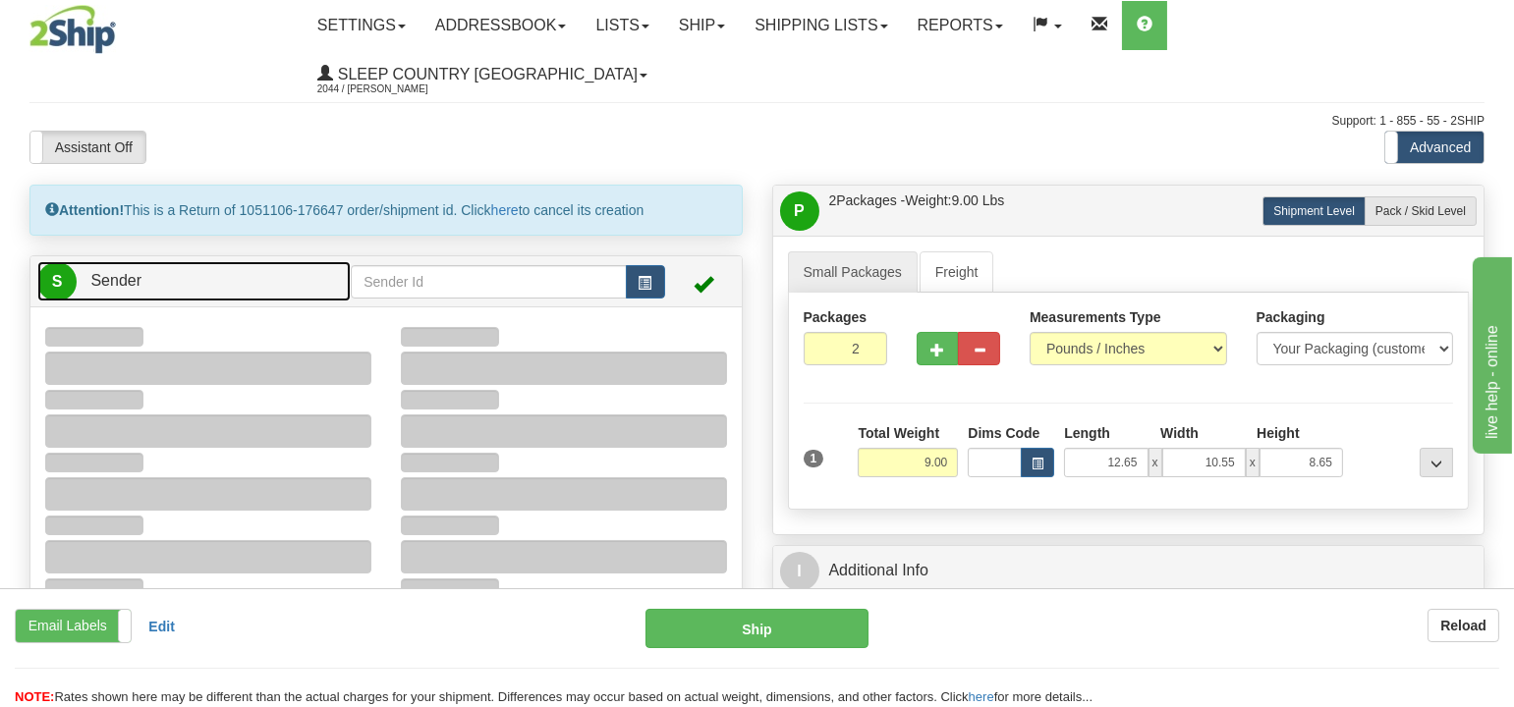
type input "10:46"
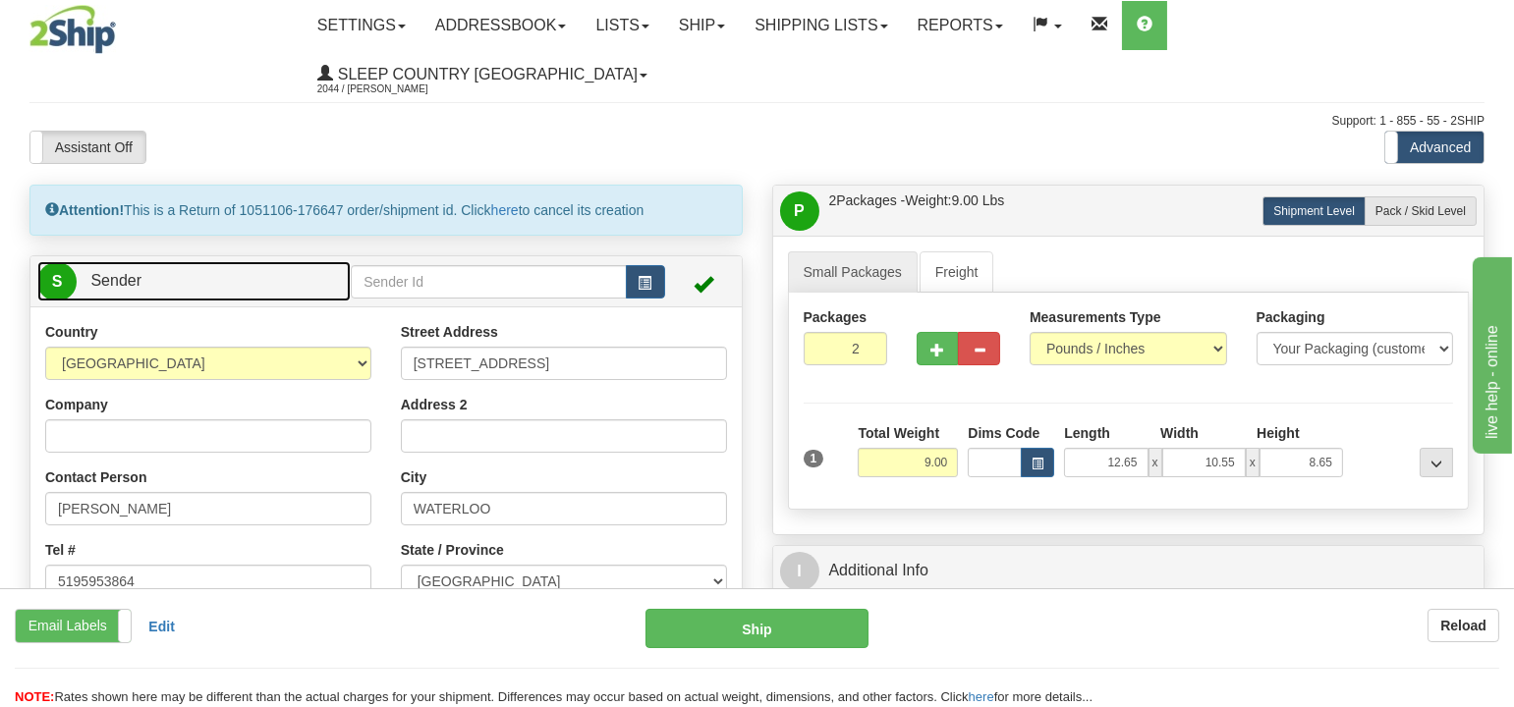
click at [173, 261] on link "S Sender" at bounding box center [193, 281] width 313 height 40
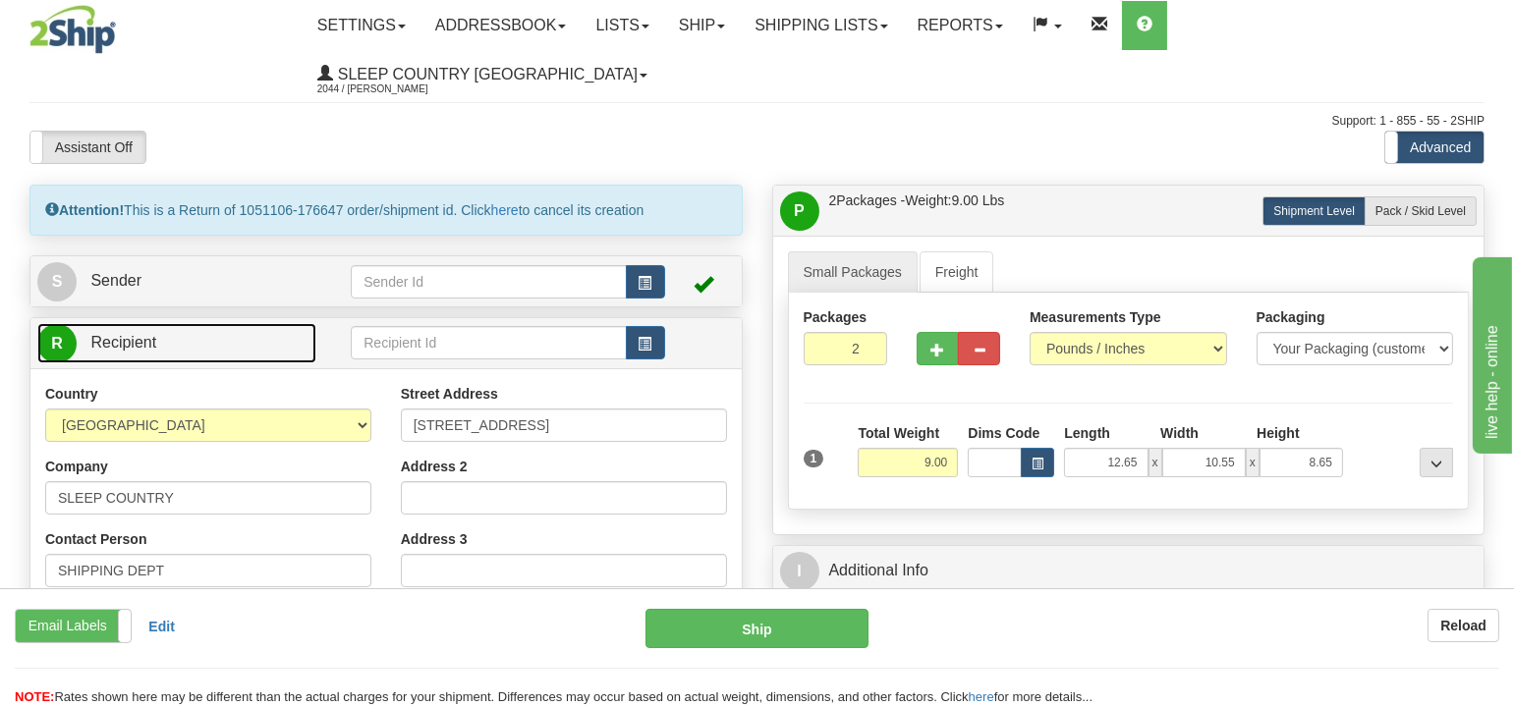
click at [57, 324] on span "R" at bounding box center [56, 343] width 39 height 39
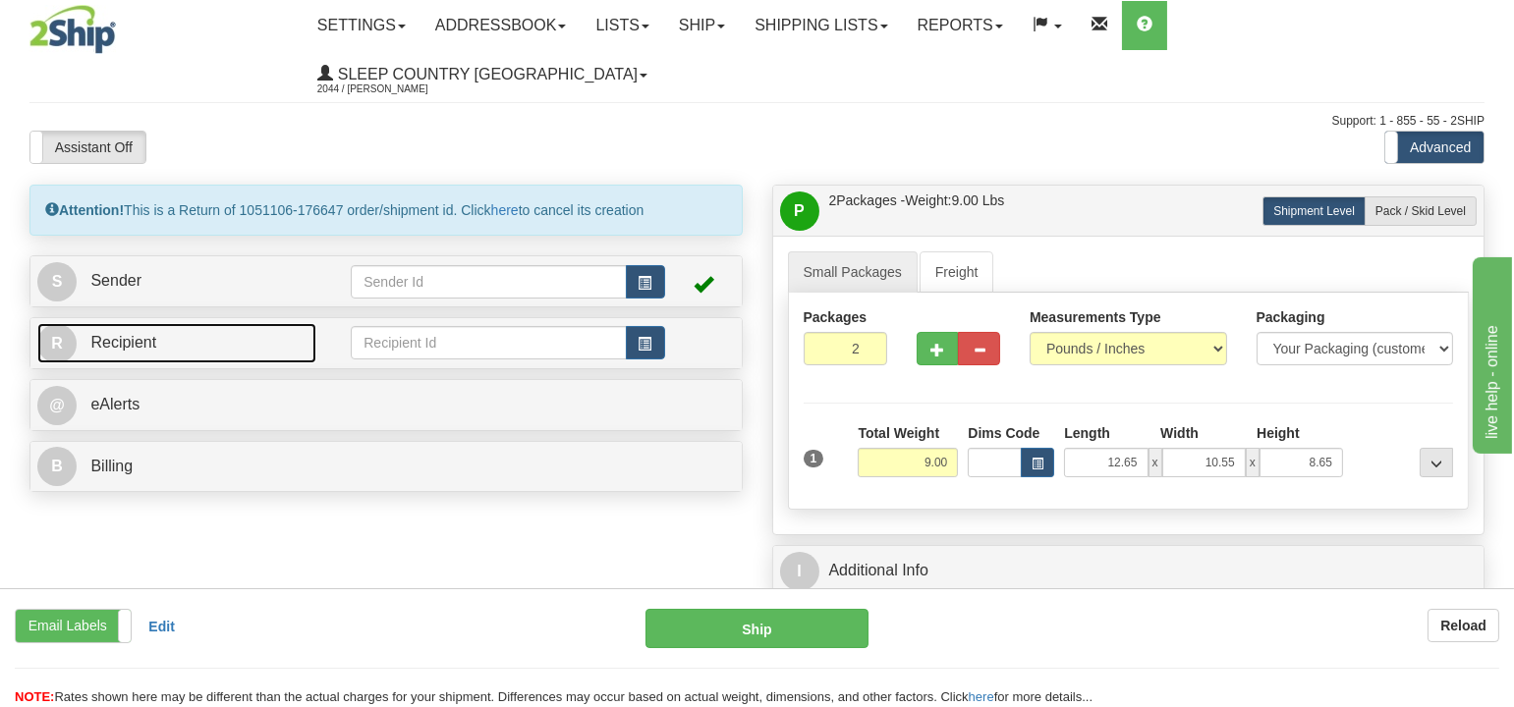
click at [57, 324] on span "R" at bounding box center [56, 343] width 39 height 39
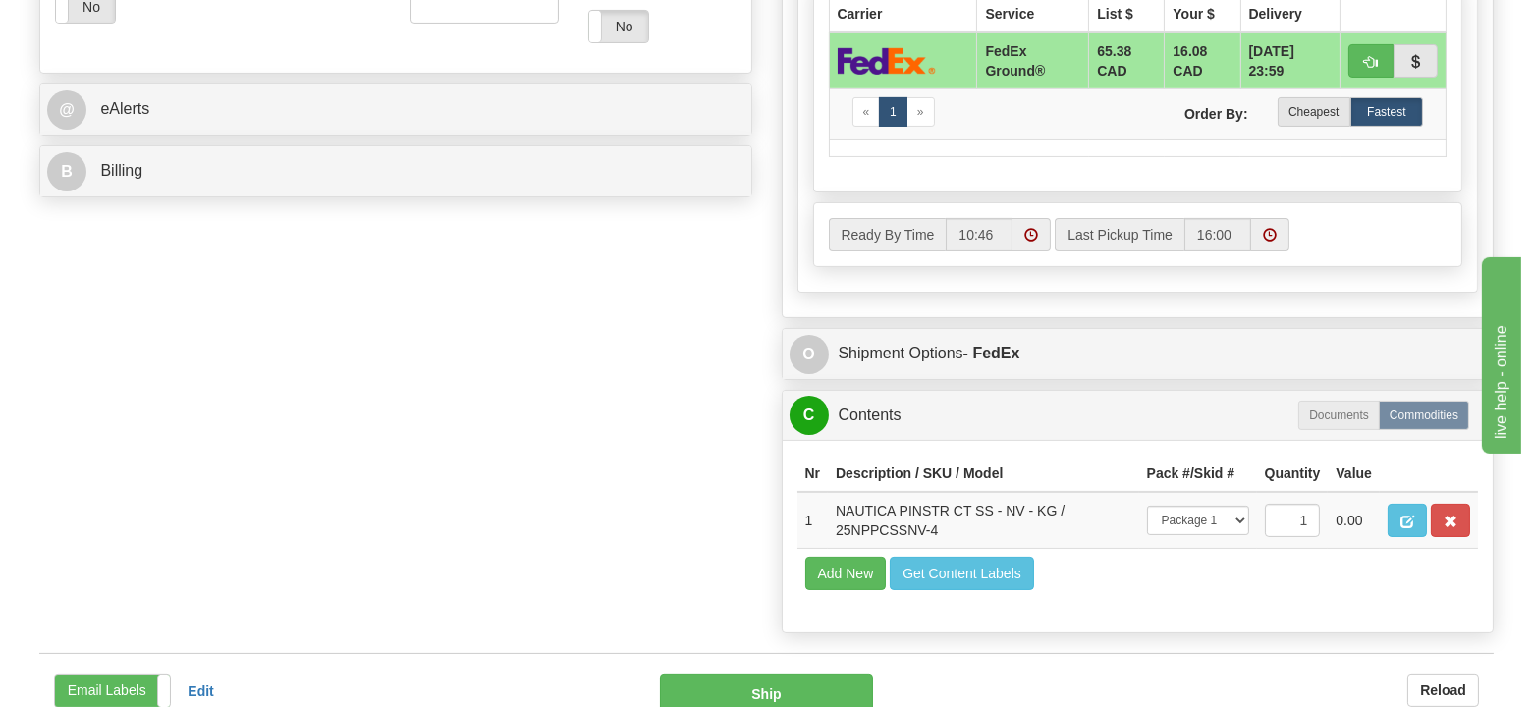
scroll to position [982, 0]
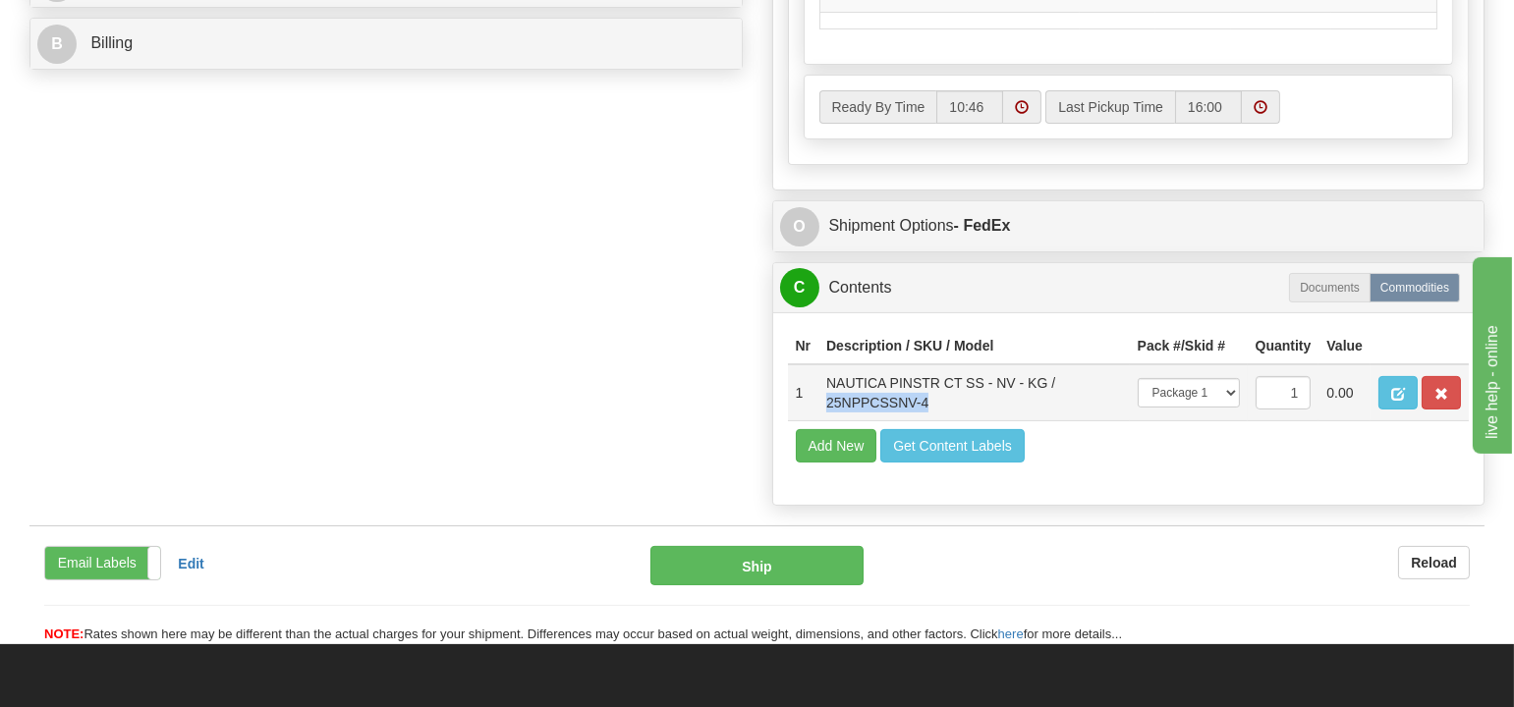
drag, startPoint x: 941, startPoint y: 415, endPoint x: 827, endPoint y: 419, distance: 114.0
click at [827, 419] on td "NAUTICA PINSTR CT SS - NV - KG / 25NPPCSSNV-4" at bounding box center [973, 392] width 311 height 57
copy td "25NPPCSSNV-4"
click at [781, 585] on button "Ship" at bounding box center [756, 565] width 213 height 39
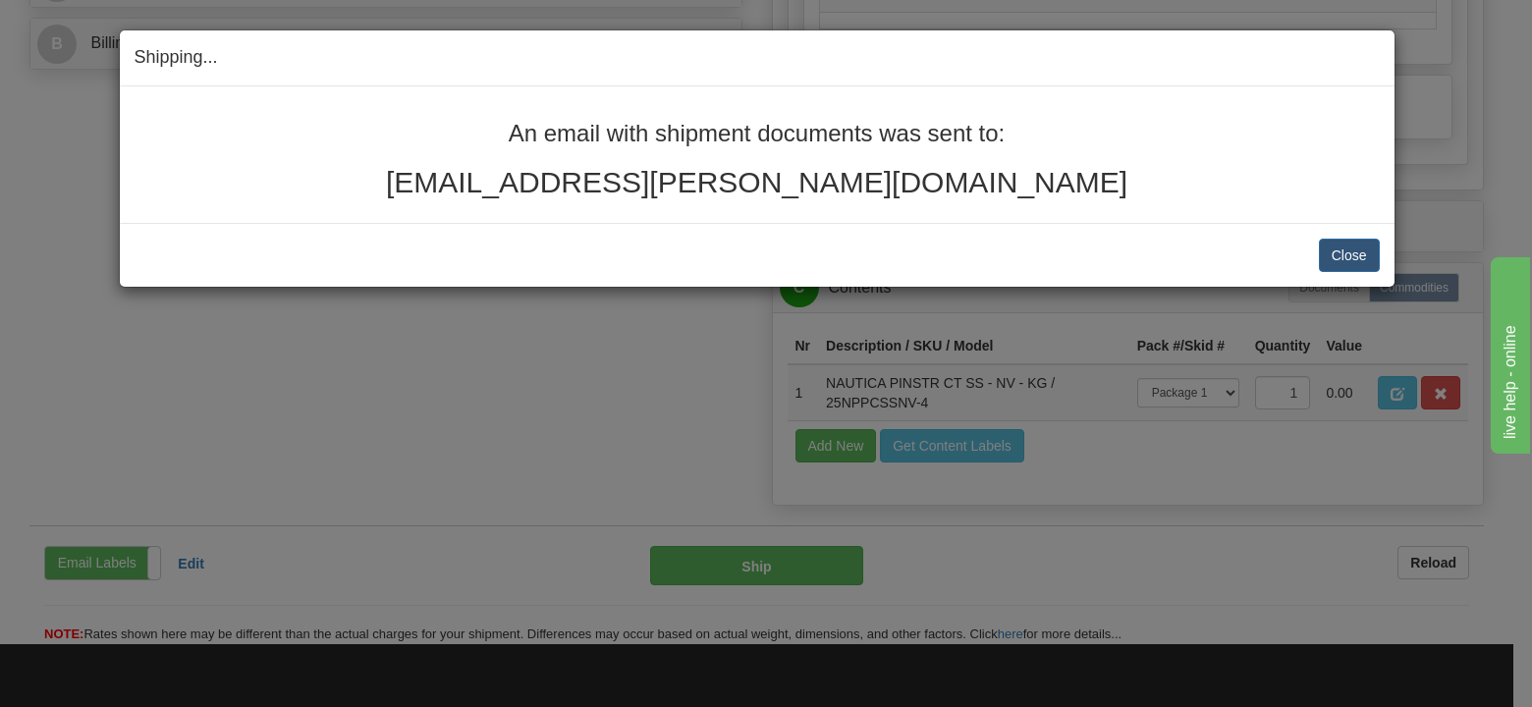
click at [963, 183] on h2 "dianeedwards@rogers.com" at bounding box center [757, 182] width 1245 height 32
